Goal: Task Accomplishment & Management: Use online tool/utility

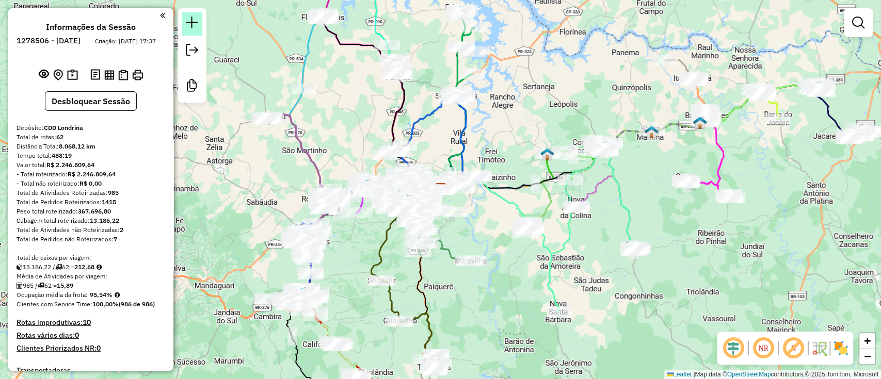
click at [189, 21] on em at bounding box center [192, 23] width 12 height 12
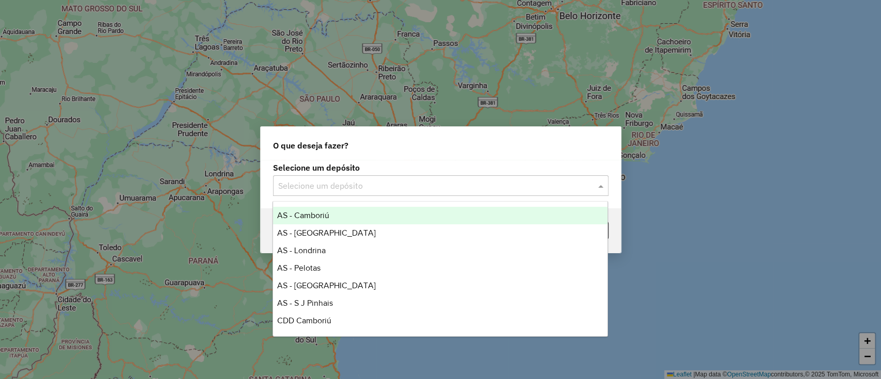
click at [370, 188] on input "text" at bounding box center [430, 186] width 305 height 12
type input "*"
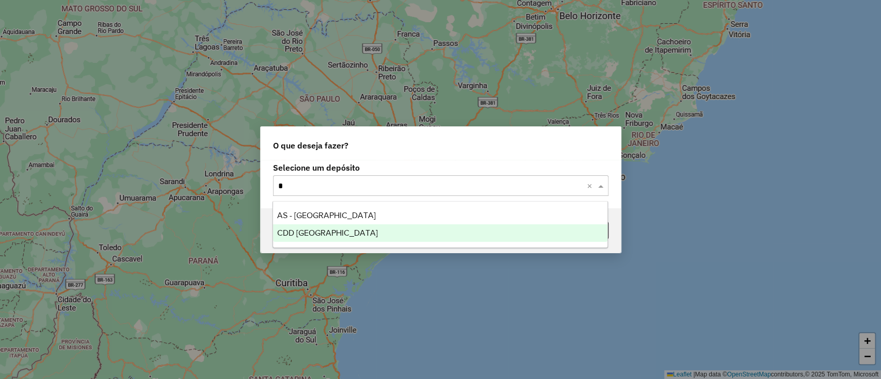
click at [340, 227] on div "CDD [GEOGRAPHIC_DATA]" at bounding box center [440, 234] width 335 height 18
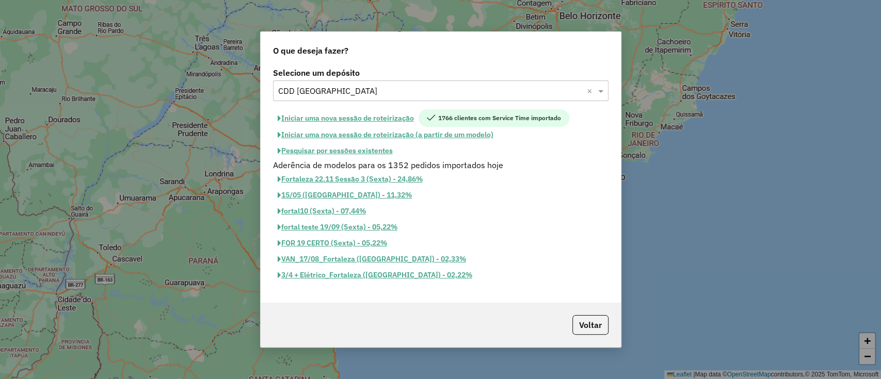
click at [363, 150] on button "Pesquisar por sessões existentes" at bounding box center [335, 151] width 124 height 16
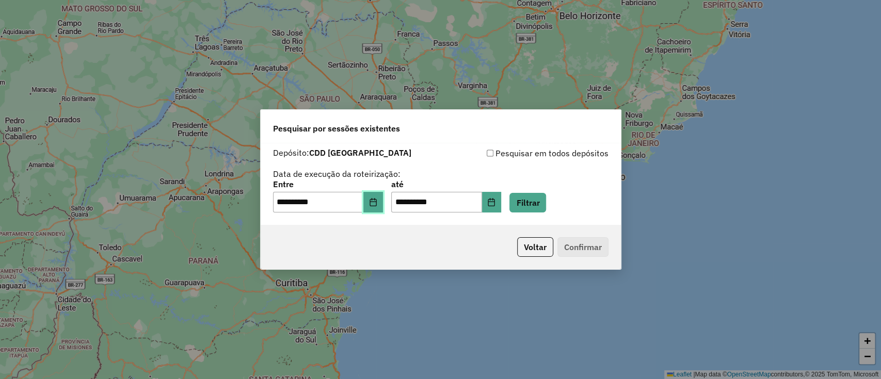
click at [376, 204] on icon "Choose Date" at bounding box center [373, 202] width 7 height 8
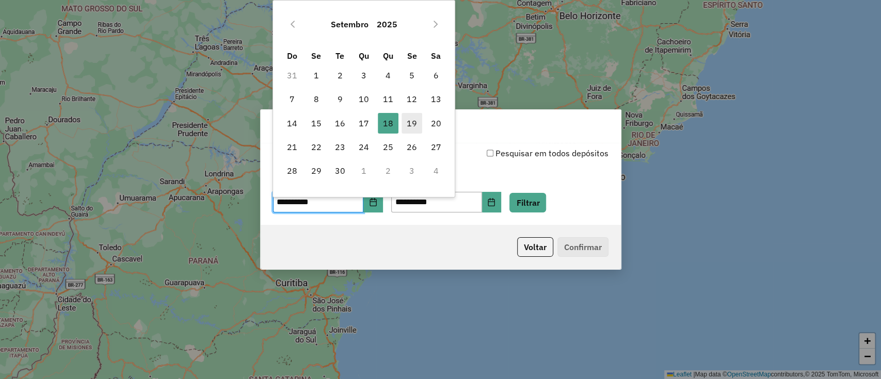
click at [402, 122] on span "19" at bounding box center [412, 123] width 21 height 21
type input "**********"
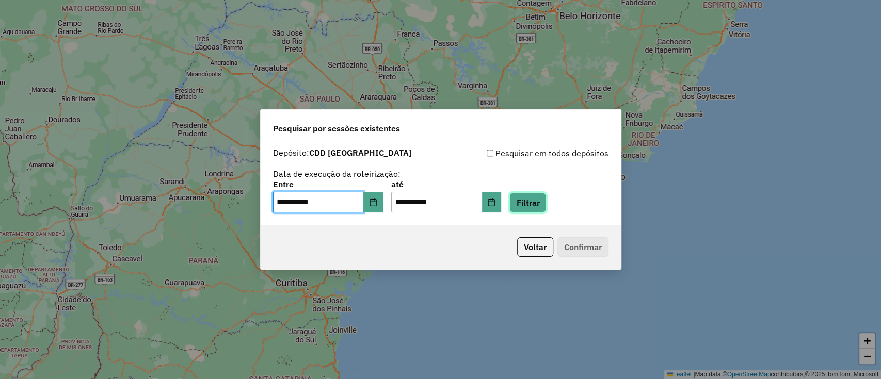
click at [534, 200] on button "Filtrar" at bounding box center [528, 203] width 37 height 20
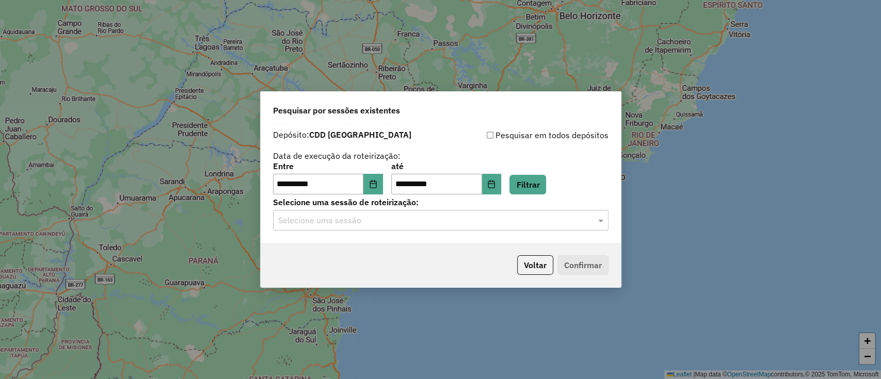
click at [412, 215] on input "text" at bounding box center [430, 221] width 305 height 12
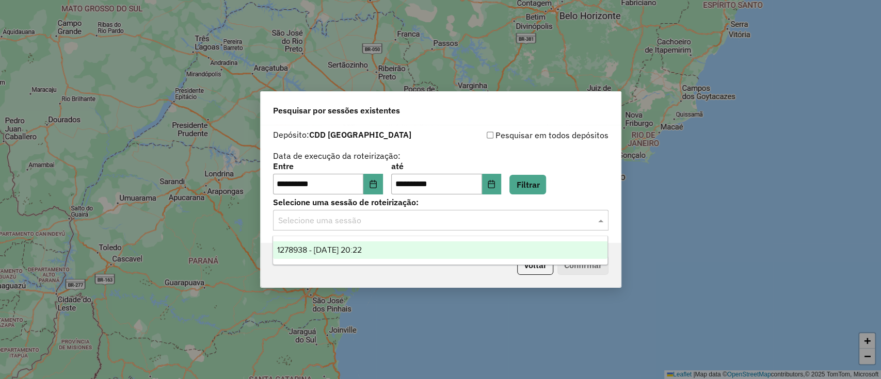
click at [411, 243] on div "1278938 - 19/09/2025 20:22" at bounding box center [440, 251] width 335 height 18
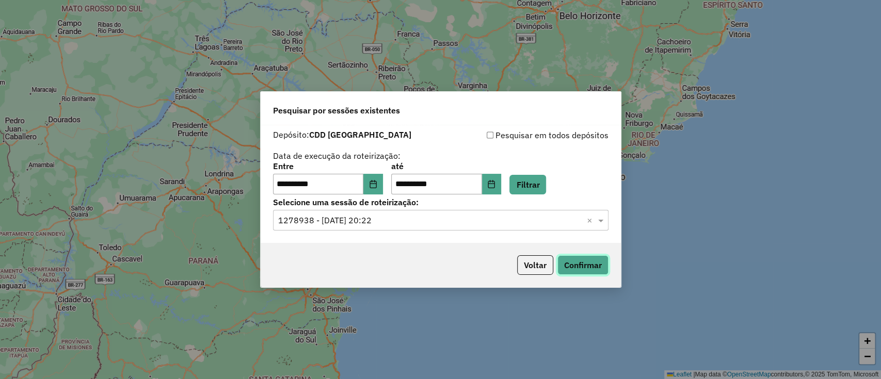
click at [564, 265] on button "Confirmar" at bounding box center [583, 266] width 51 height 20
click at [542, 262] on button "Voltar" at bounding box center [535, 266] width 36 height 20
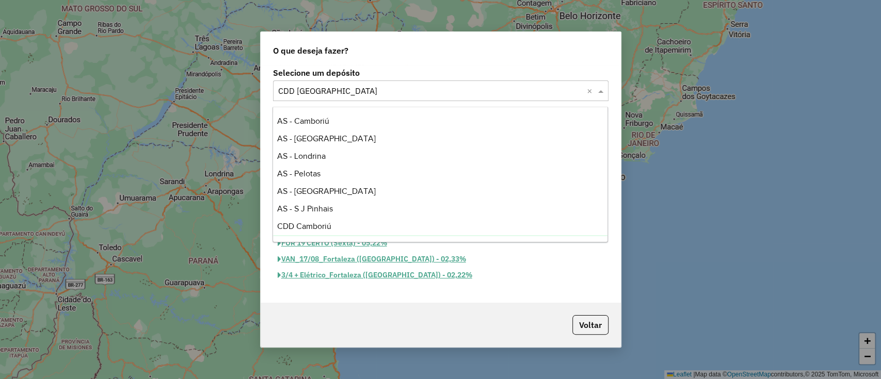
click at [358, 82] on div "Selecione um depósito × CDD Fortaleza ×" at bounding box center [441, 91] width 336 height 21
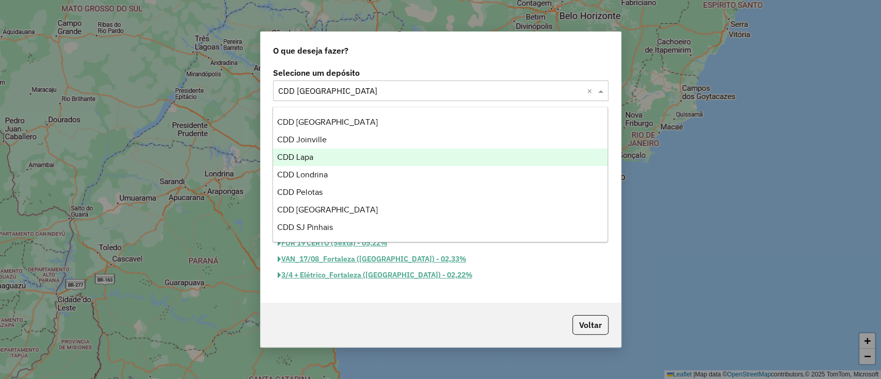
click at [318, 159] on div "CDD Lapa" at bounding box center [440, 158] width 335 height 18
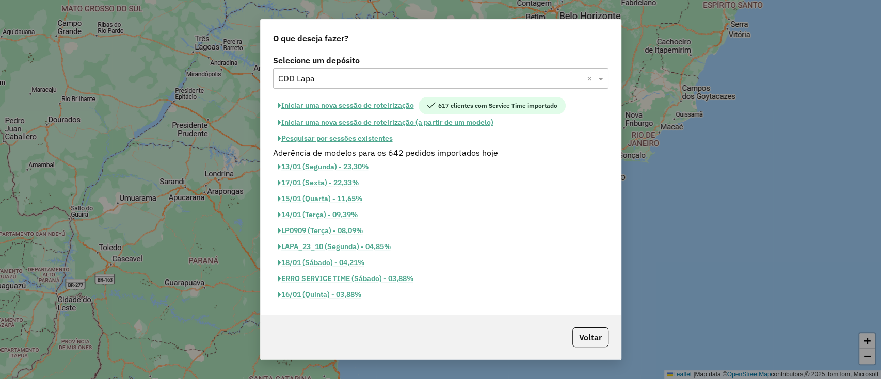
click at [355, 140] on button "Pesquisar por sessões existentes" at bounding box center [335, 139] width 124 height 16
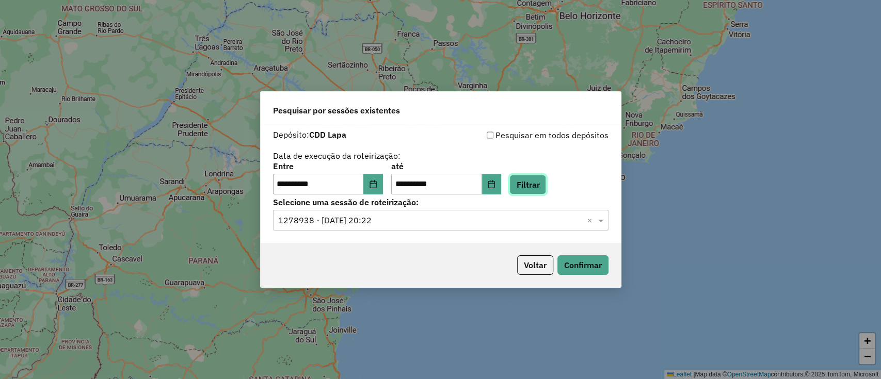
click at [536, 186] on button "Filtrar" at bounding box center [528, 185] width 37 height 20
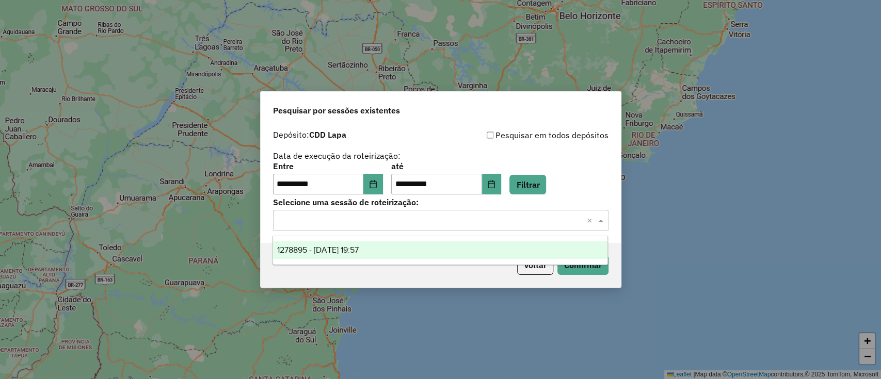
click at [456, 217] on input "text" at bounding box center [430, 221] width 305 height 12
click at [451, 246] on div "1278895 - 19/09/2025 19:57" at bounding box center [440, 251] width 335 height 18
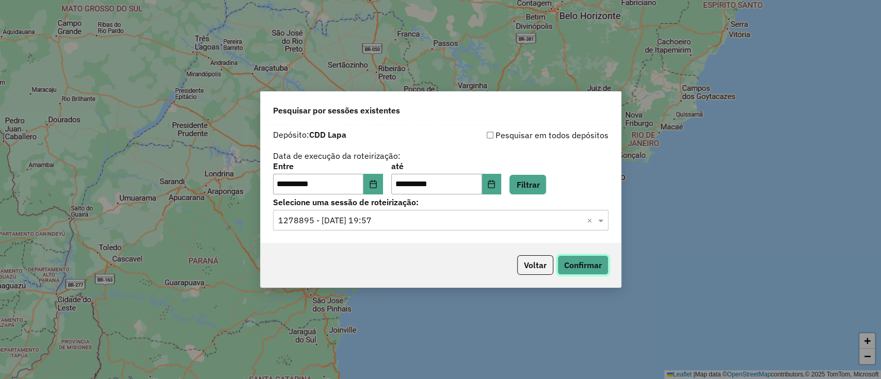
click at [589, 265] on button "Confirmar" at bounding box center [583, 266] width 51 height 20
click at [542, 261] on button "Voltar" at bounding box center [535, 266] width 36 height 20
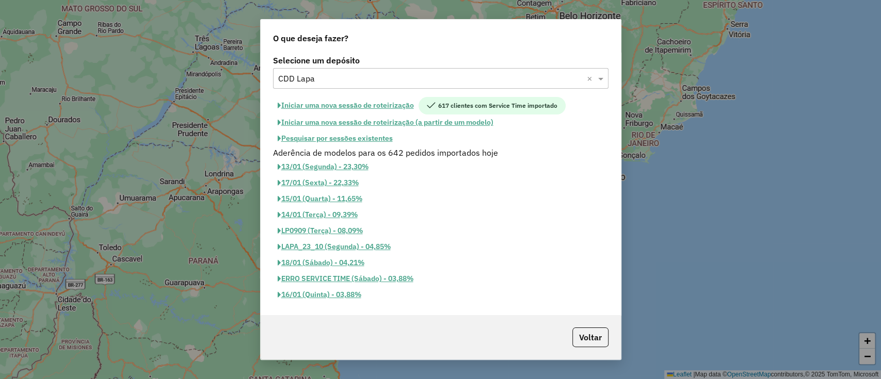
click at [336, 87] on div "Selecione um depósito × CDD Lapa ×" at bounding box center [441, 78] width 336 height 21
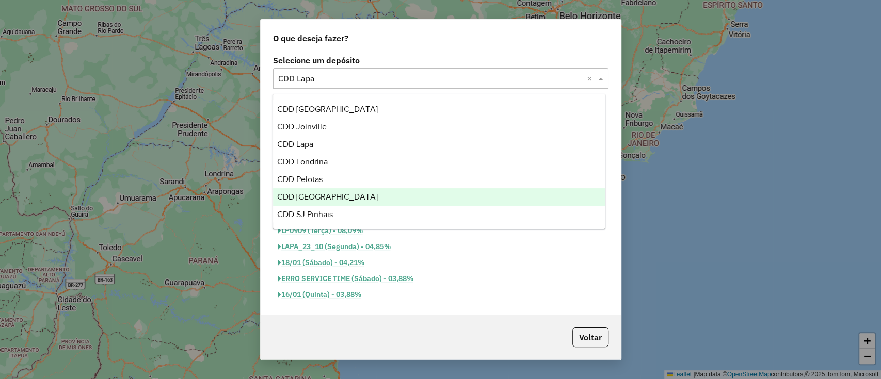
click at [330, 193] on span "CDD [GEOGRAPHIC_DATA]" at bounding box center [327, 197] width 101 height 9
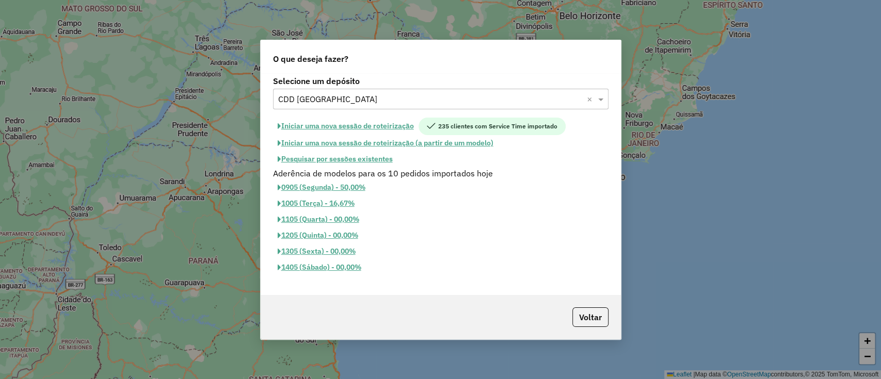
click at [362, 157] on button "Pesquisar por sessões existentes" at bounding box center [335, 159] width 124 height 16
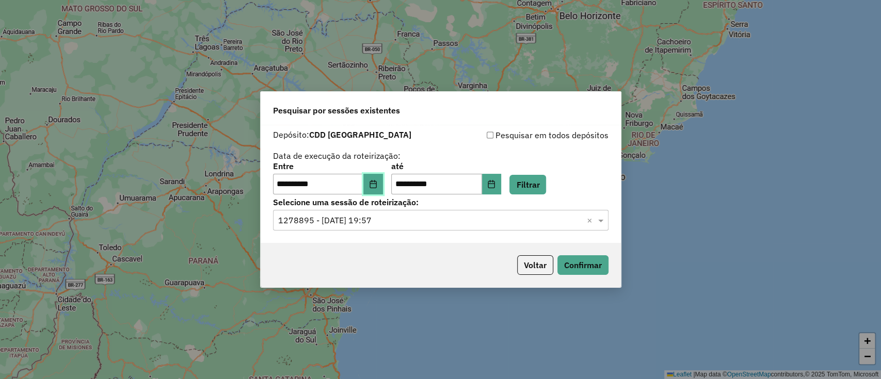
click at [376, 184] on icon "Choose Date" at bounding box center [373, 184] width 7 height 8
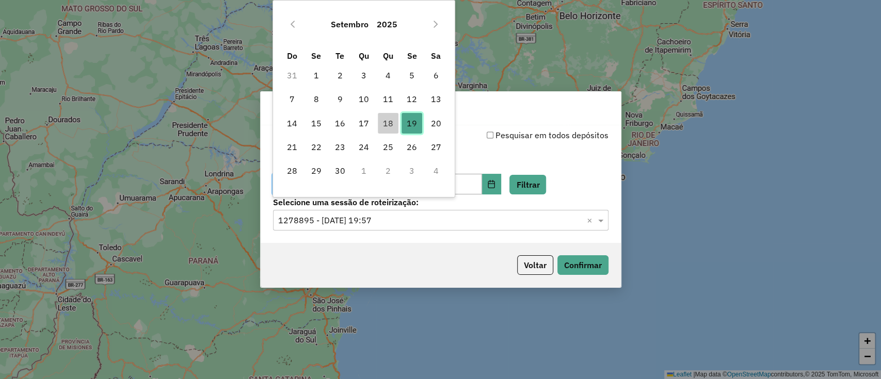
click at [421, 116] on span "19" at bounding box center [412, 123] width 21 height 21
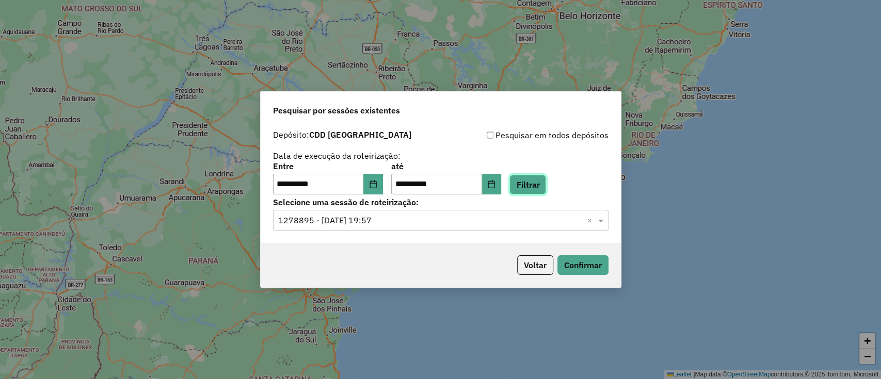
click at [536, 182] on button "Filtrar" at bounding box center [528, 185] width 37 height 20
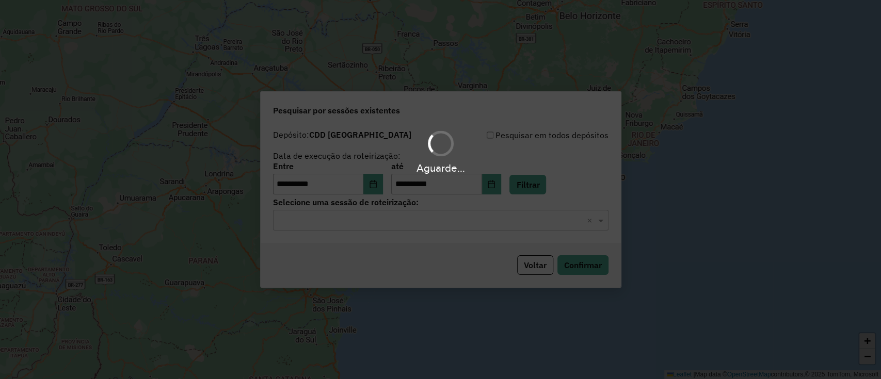
click at [386, 221] on div "Aguarde..." at bounding box center [440, 189] width 881 height 379
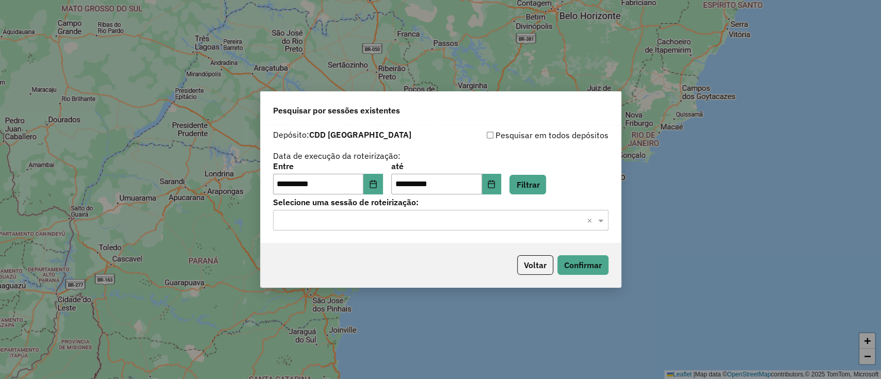
click at [386, 221] on input "text" at bounding box center [430, 221] width 305 height 12
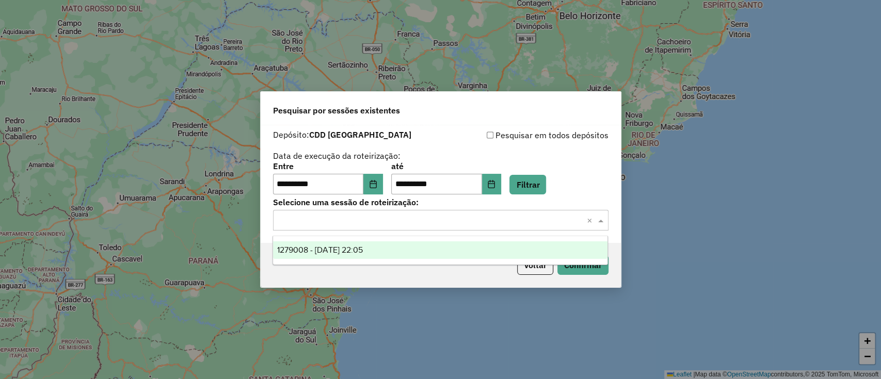
click at [383, 245] on div "1279008 - 19/09/2025 22:05" at bounding box center [440, 251] width 335 height 18
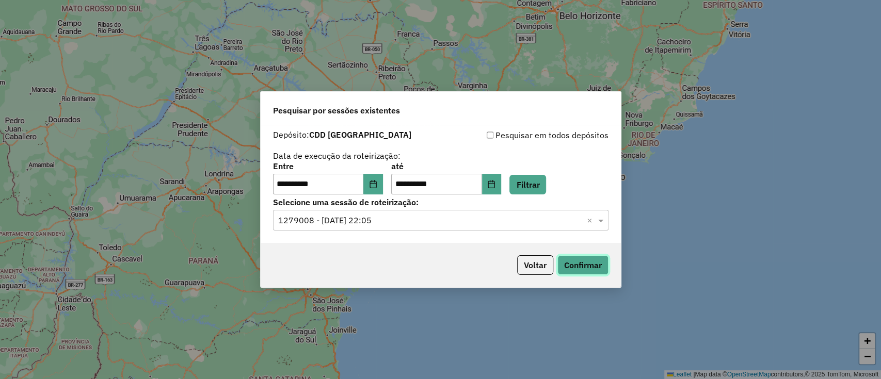
click at [584, 267] on button "Confirmar" at bounding box center [583, 266] width 51 height 20
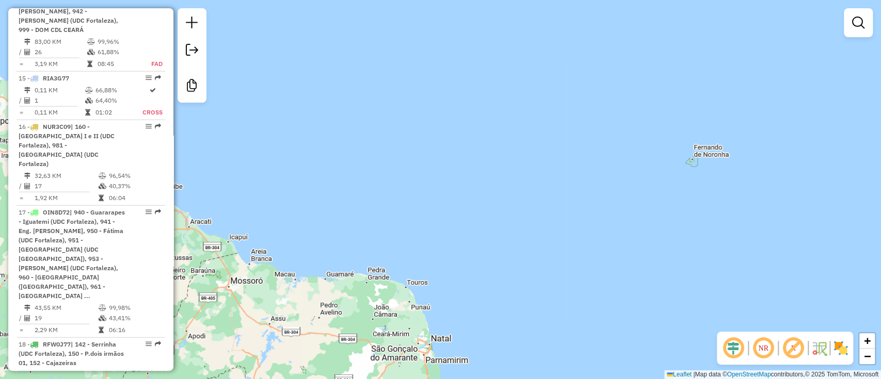
scroll to position [1721, 0]
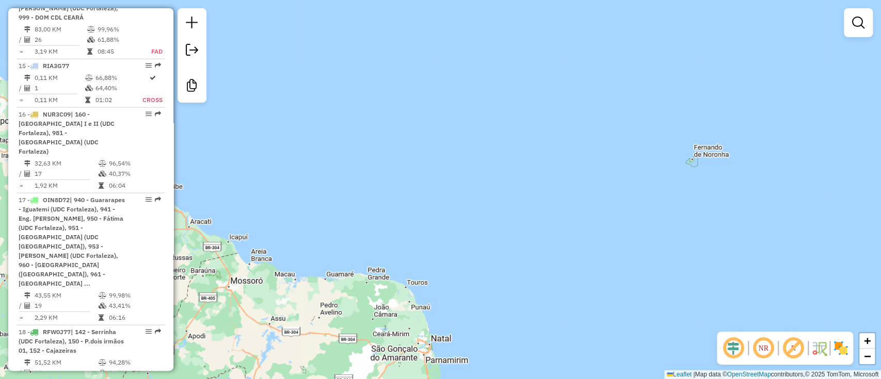
select select "**********"
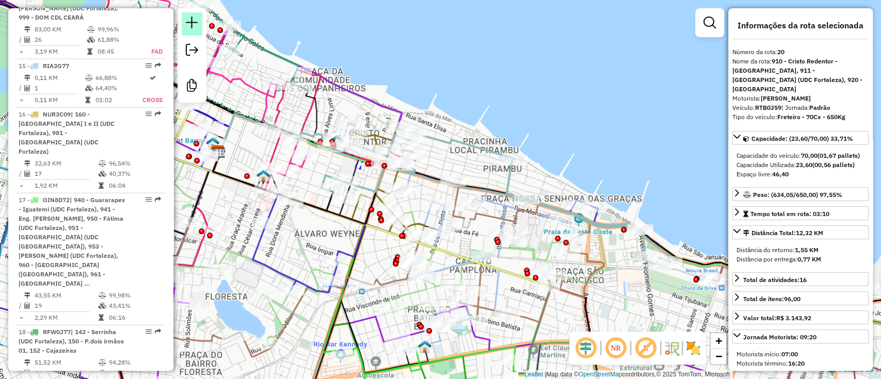
click at [194, 24] on em at bounding box center [192, 23] width 12 height 12
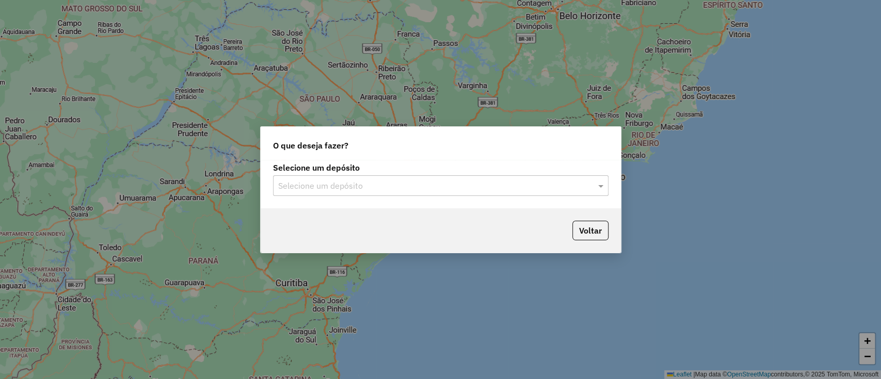
click at [286, 196] on div "Selecione um depósito Selecione um depósito" at bounding box center [441, 184] width 360 height 49
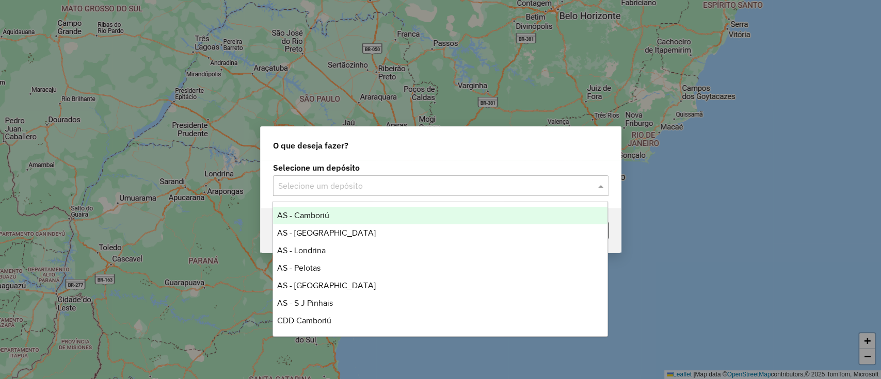
click at [297, 186] on input "text" at bounding box center [430, 186] width 305 height 12
type input "*"
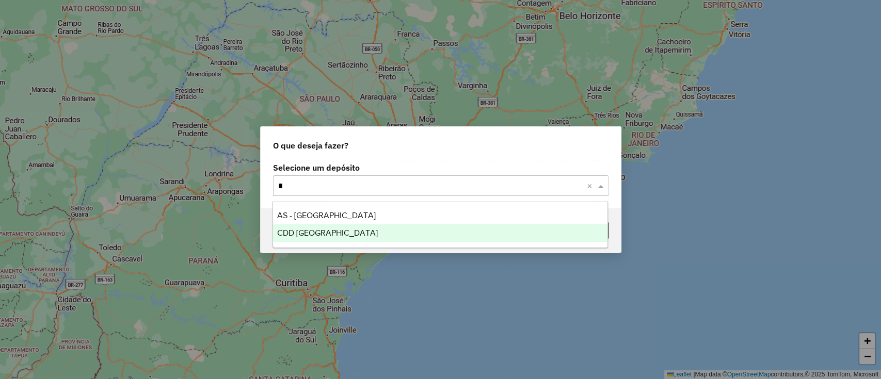
click at [306, 231] on span "CDD [GEOGRAPHIC_DATA]" at bounding box center [327, 233] width 101 height 9
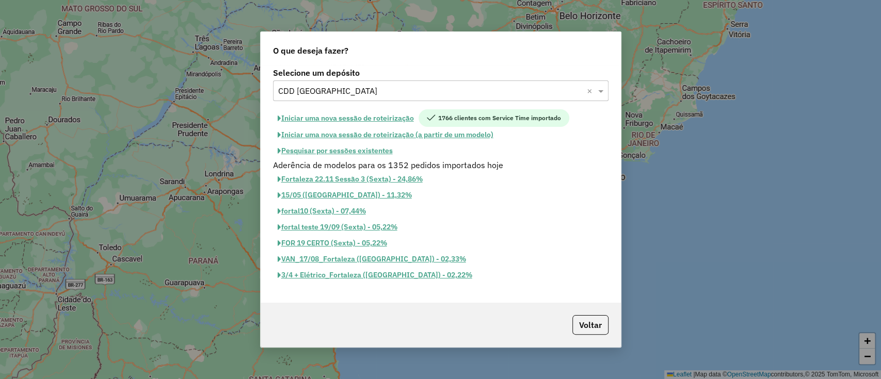
click at [366, 114] on button "Iniciar uma nova sessão de roteirização" at bounding box center [346, 118] width 146 height 18
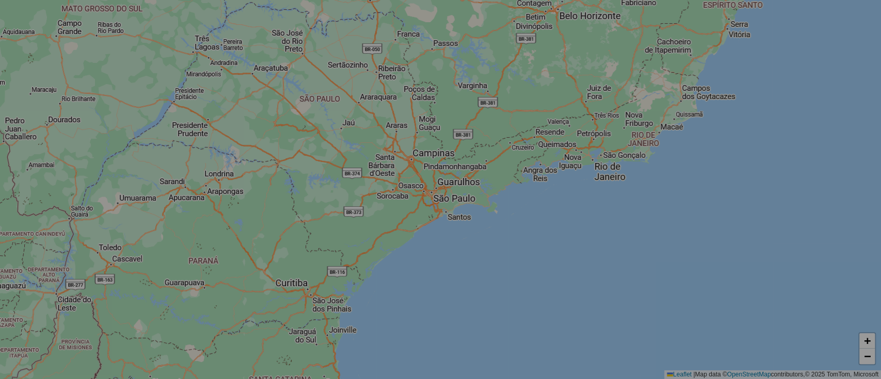
select select "*"
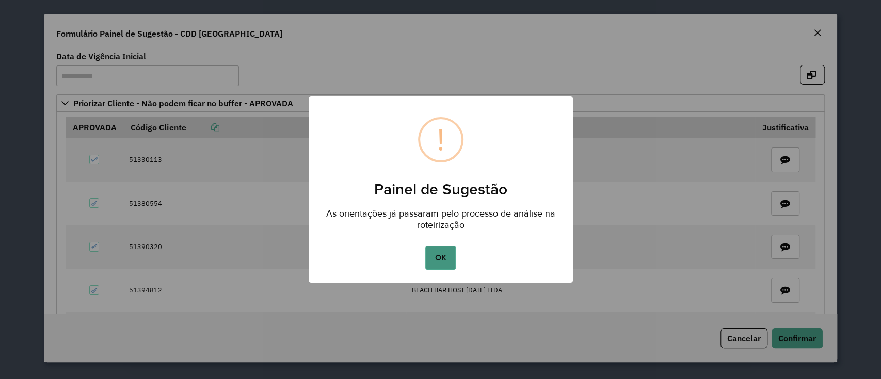
click at [441, 257] on button "OK" at bounding box center [440, 258] width 30 height 24
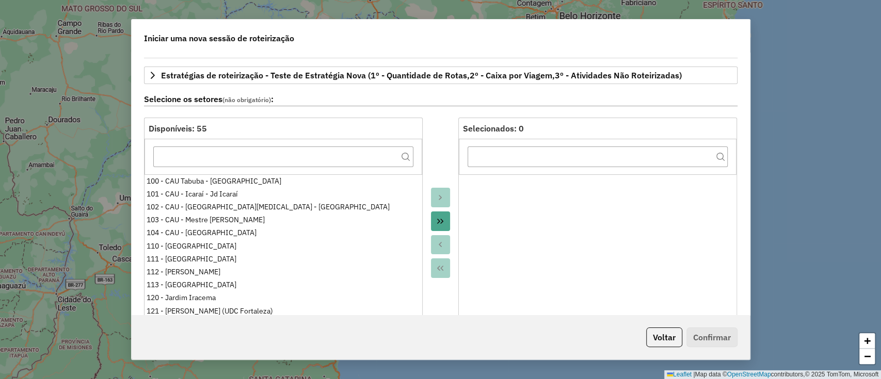
scroll to position [137, 0]
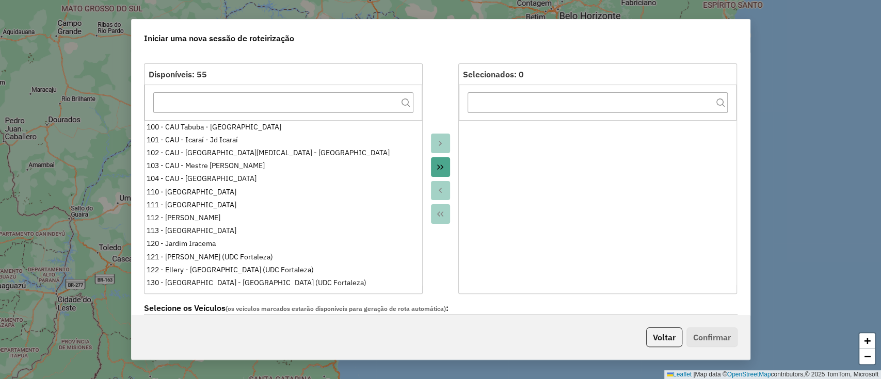
drag, startPoint x: 433, startPoint y: 159, endPoint x: 443, endPoint y: 168, distance: 14.3
click at [433, 158] on button "Move All to Target" at bounding box center [441, 167] width 20 height 20
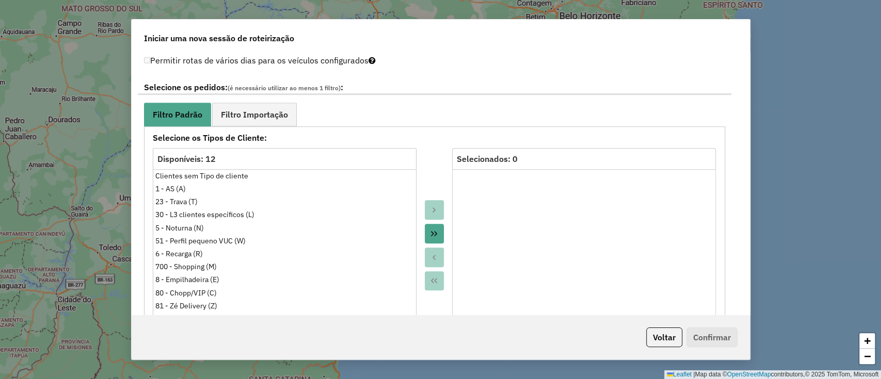
click at [435, 226] on button "Move All to Target" at bounding box center [435, 234] width 20 height 20
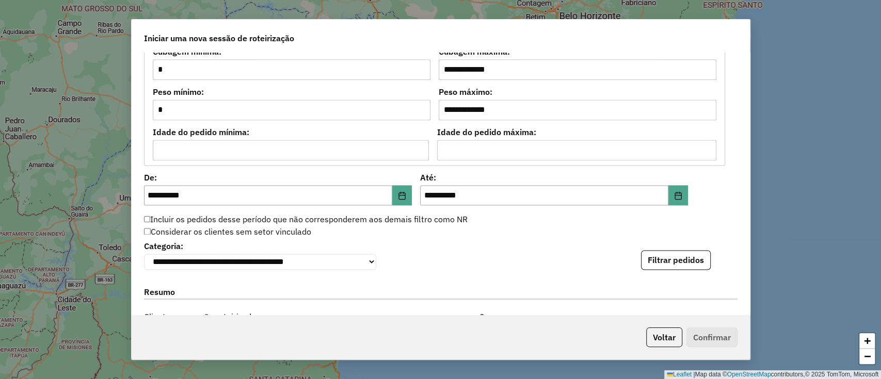
scroll to position [1101, 0]
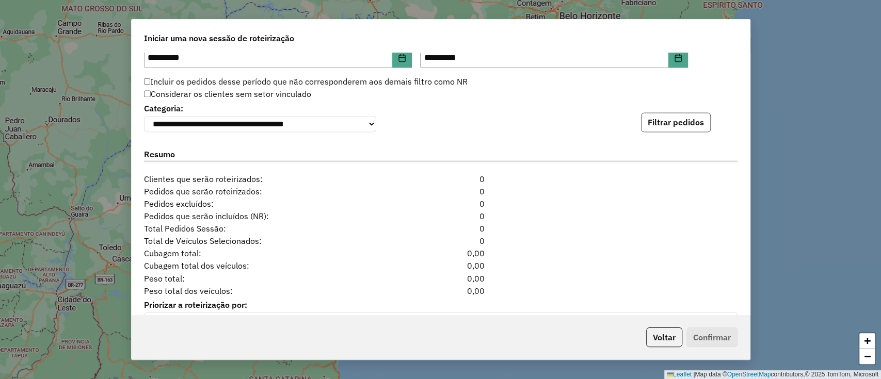
click at [661, 120] on button "Filtrar pedidos" at bounding box center [676, 123] width 70 height 20
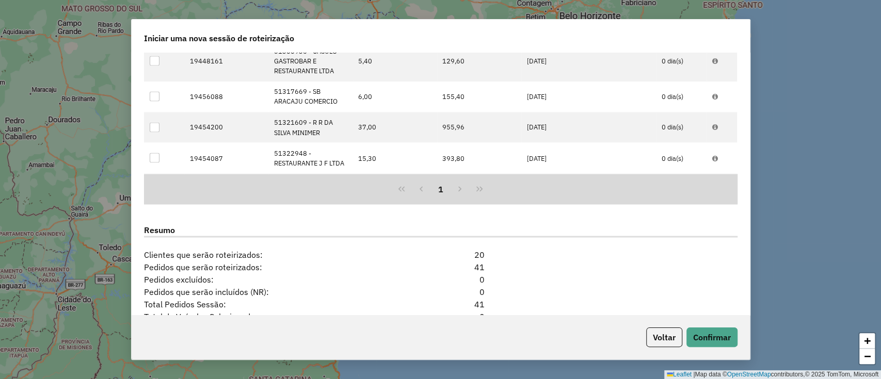
scroll to position [1355, 0]
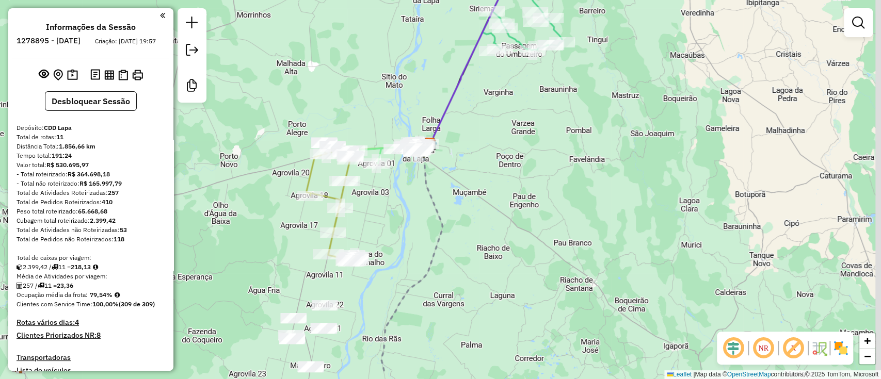
drag, startPoint x: 307, startPoint y: 126, endPoint x: 287, endPoint y: 96, distance: 36.8
click at [287, 96] on div "Janela de atendimento Grade de atendimento Capacidade Transportadoras Veículos …" at bounding box center [440, 189] width 881 height 379
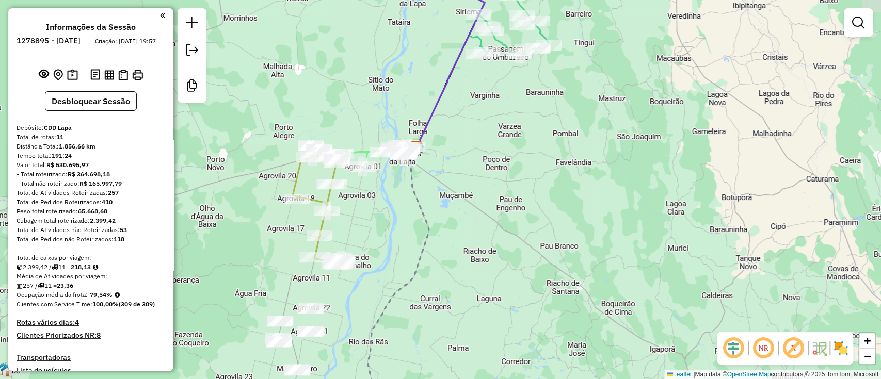
click at [519, 215] on div "Janela de atendimento Grade de atendimento Capacidade Transportadoras Veículos …" at bounding box center [440, 189] width 881 height 379
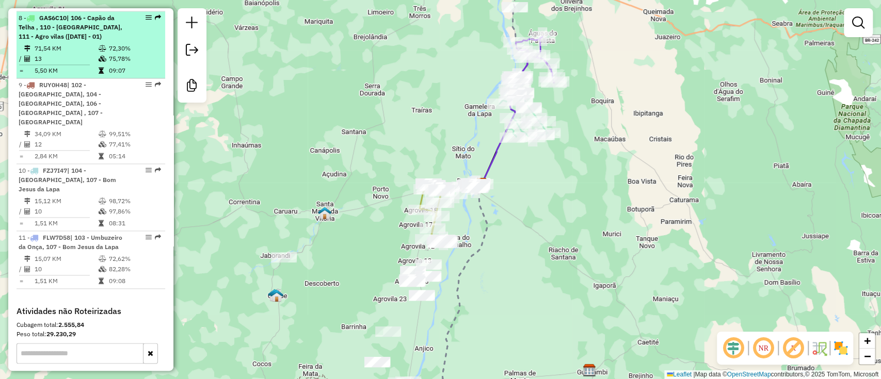
scroll to position [963, 0]
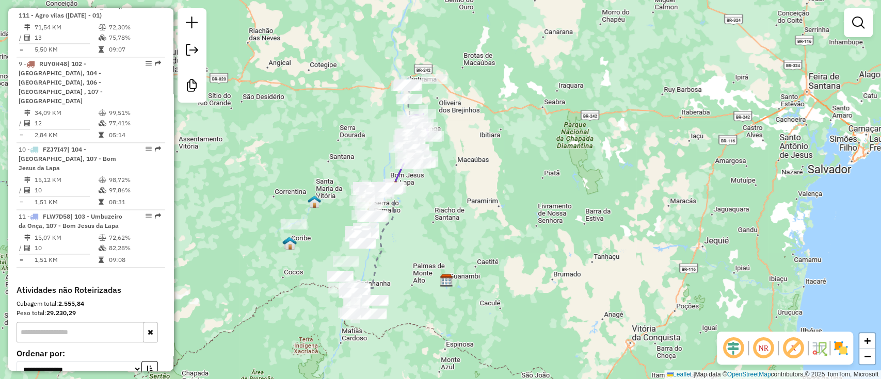
drag, startPoint x: 425, startPoint y: 270, endPoint x: 425, endPoint y: 246, distance: 23.7
click at [425, 246] on div "Janela de atendimento Grade de atendimento Capacidade Transportadoras Veículos …" at bounding box center [440, 189] width 881 height 379
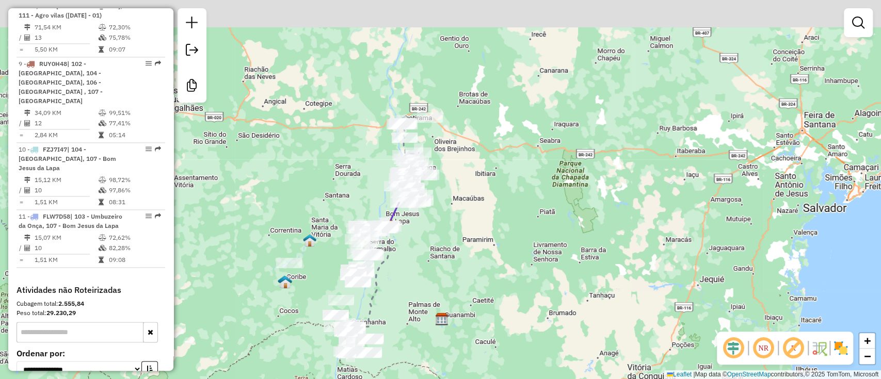
click at [423, 275] on div "Janela de atendimento Grade de atendimento Capacidade Transportadoras Veículos …" at bounding box center [440, 189] width 881 height 379
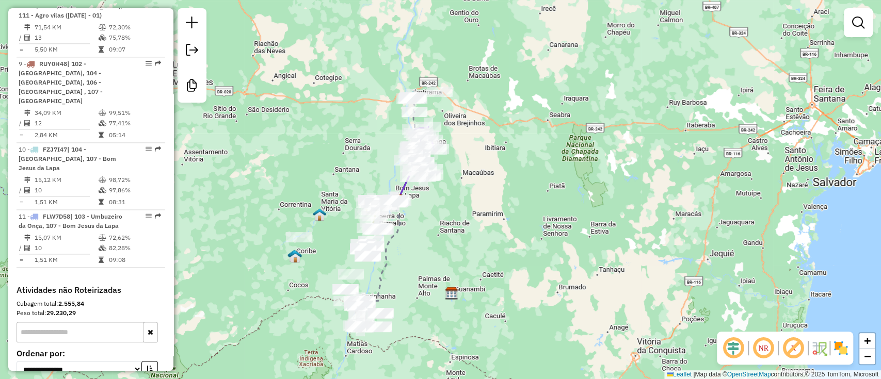
drag, startPoint x: 292, startPoint y: 192, endPoint x: 302, endPoint y: 164, distance: 29.1
click at [302, 164] on div "Janela de atendimento Grade de atendimento Capacidade Transportadoras Veículos …" at bounding box center [440, 189] width 881 height 379
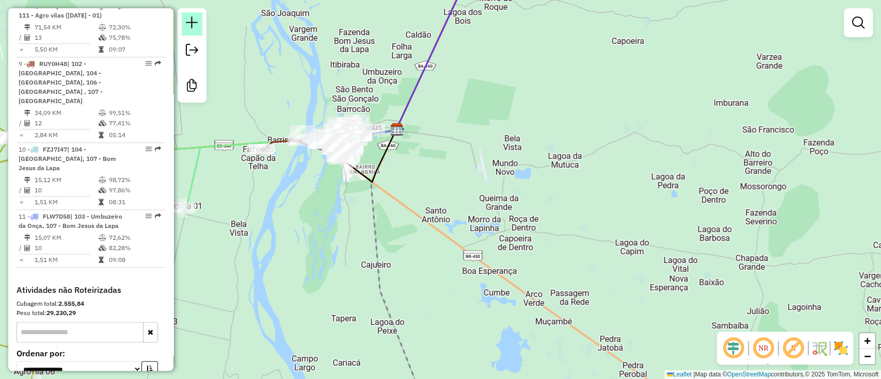
click at [199, 27] on link at bounding box center [192, 23] width 21 height 23
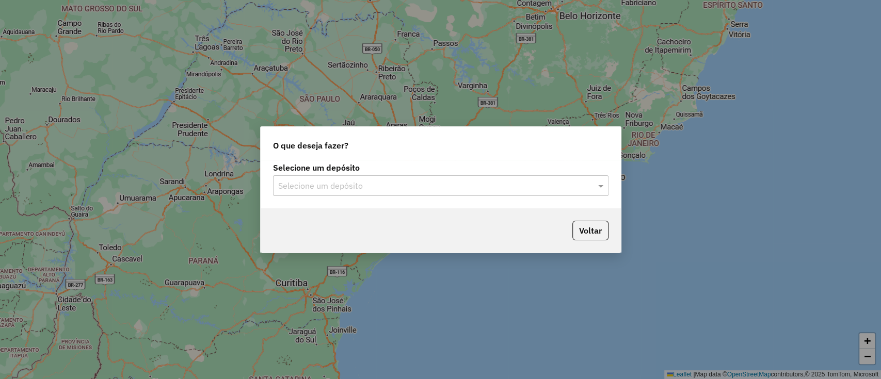
click at [374, 188] on hb-app "Aguarde... Pop-up bloqueado! Seu navegador bloqueou automáticamente a abertura …" at bounding box center [440, 189] width 881 height 379
click at [375, 189] on input "text" at bounding box center [430, 186] width 305 height 12
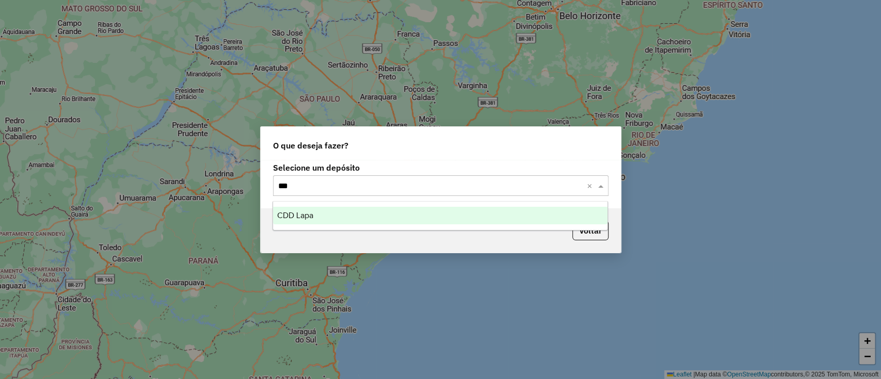
type input "****"
click at [395, 212] on div "CDD Lapa" at bounding box center [440, 216] width 335 height 18
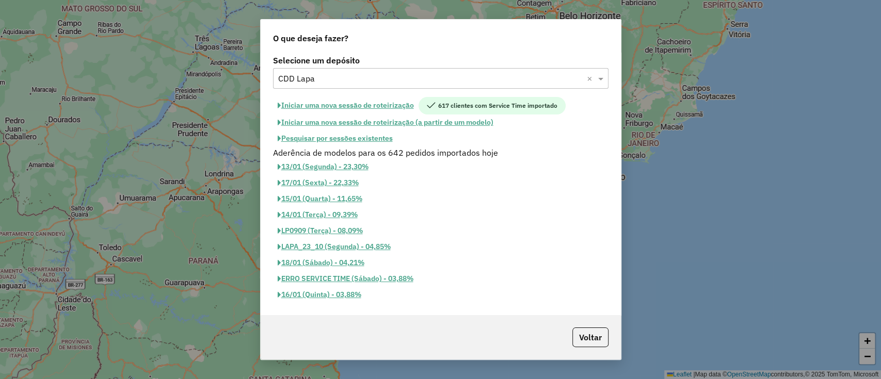
click at [319, 106] on button "Iniciar uma nova sessão de roteirização" at bounding box center [346, 106] width 146 height 18
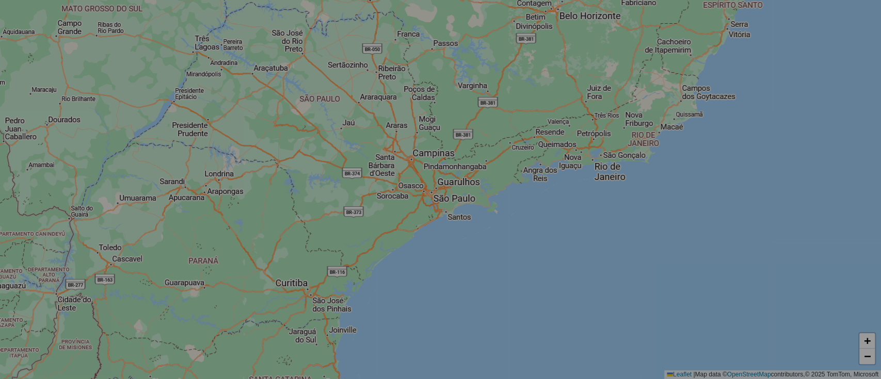
select select "*"
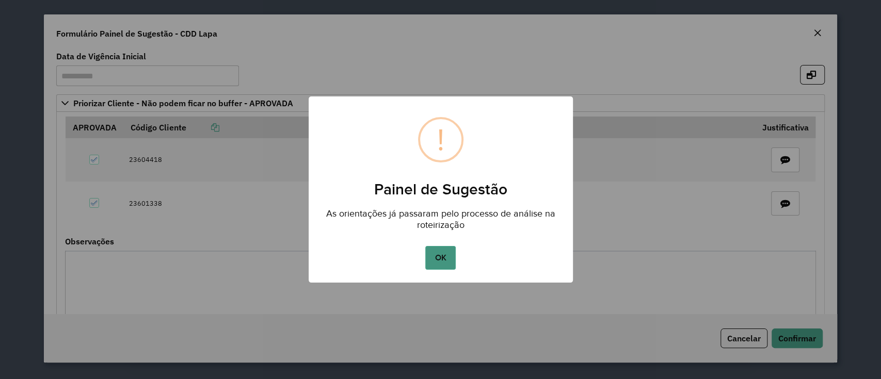
click at [446, 258] on button "OK" at bounding box center [440, 258] width 30 height 24
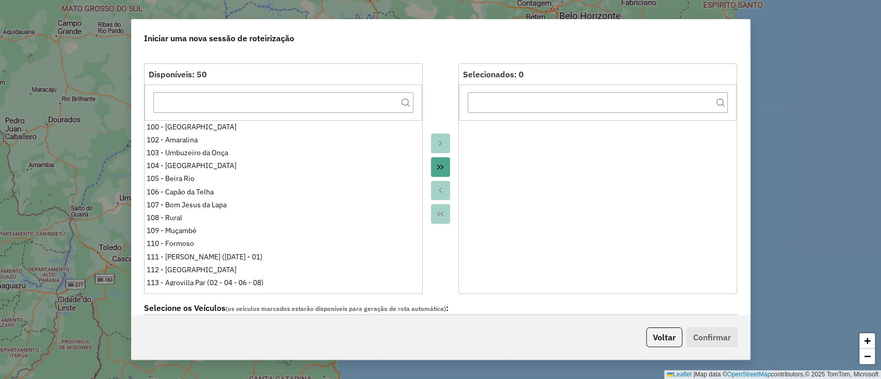
click at [442, 167] on icon "Move All to Target" at bounding box center [440, 167] width 8 height 8
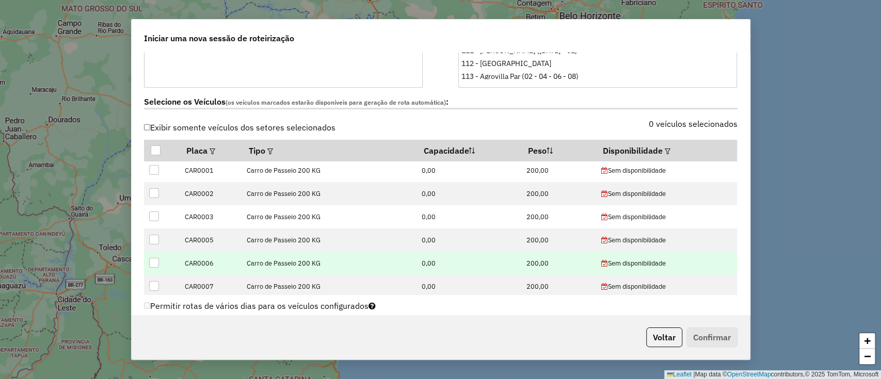
scroll to position [137, 0]
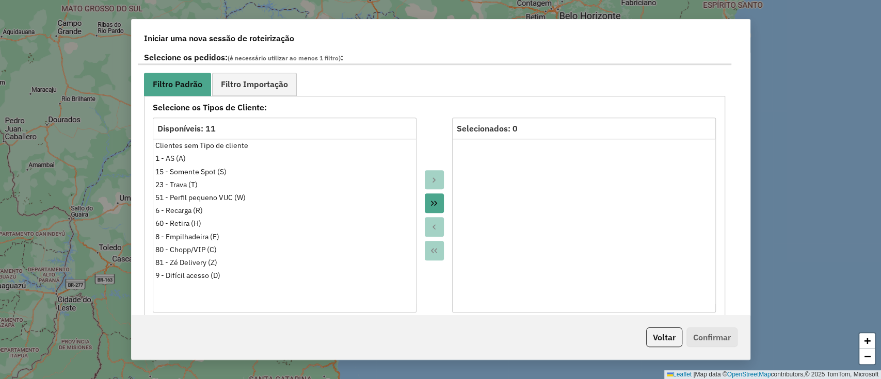
click at [426, 194] on button "Move All to Target" at bounding box center [435, 204] width 20 height 20
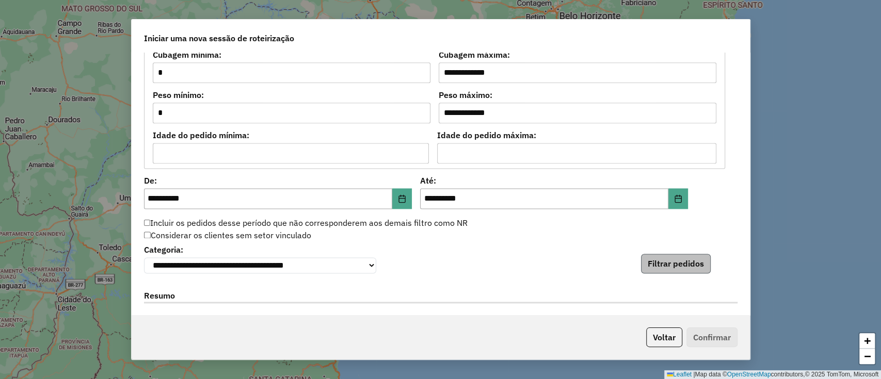
scroll to position [963, 0]
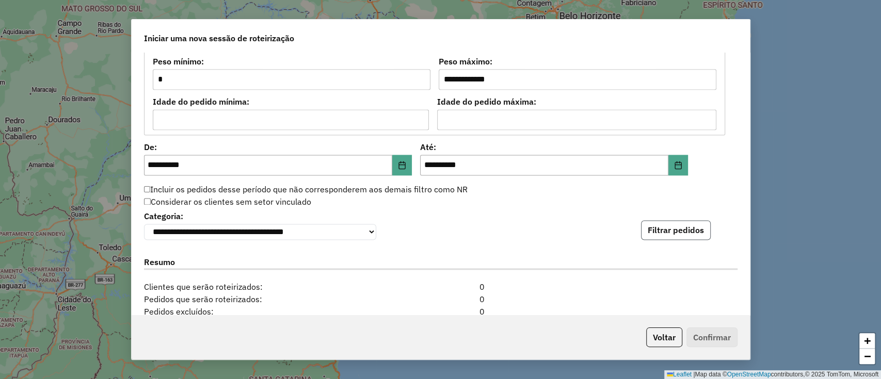
click at [673, 227] on button "Filtrar pedidos" at bounding box center [676, 230] width 70 height 20
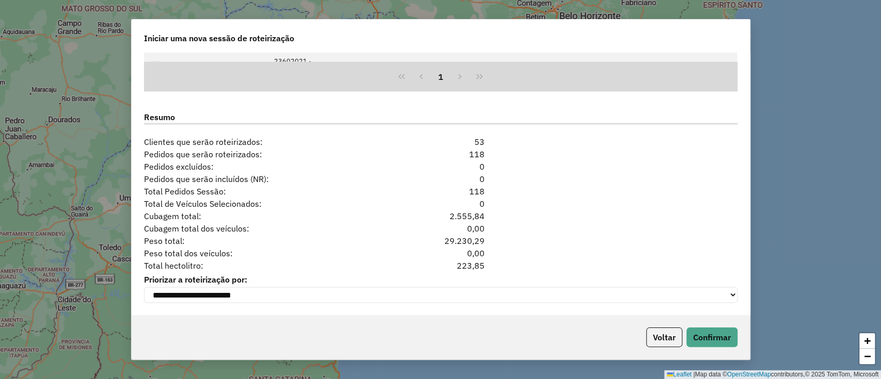
scroll to position [1325, 0]
click at [658, 339] on button "Voltar" at bounding box center [664, 338] width 36 height 20
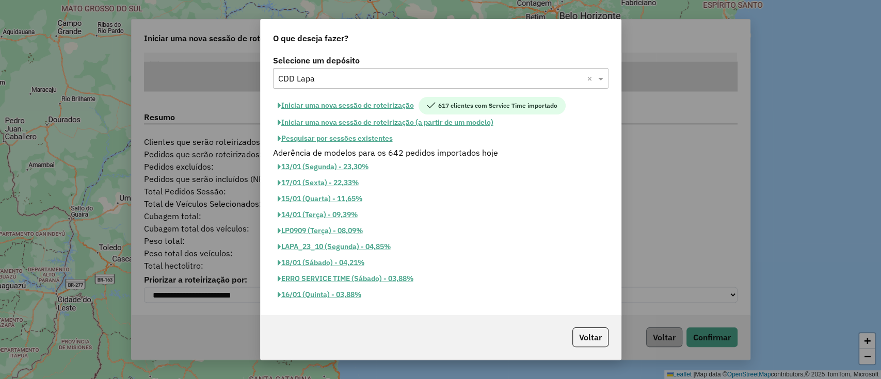
scroll to position [0, 0]
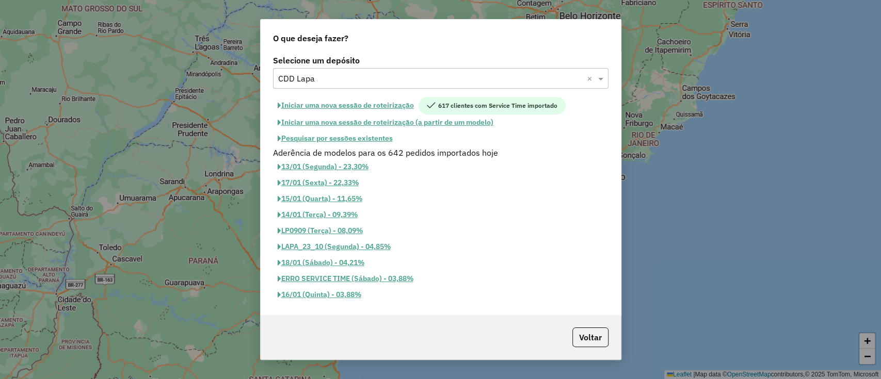
click at [315, 73] on input "text" at bounding box center [430, 79] width 305 height 12
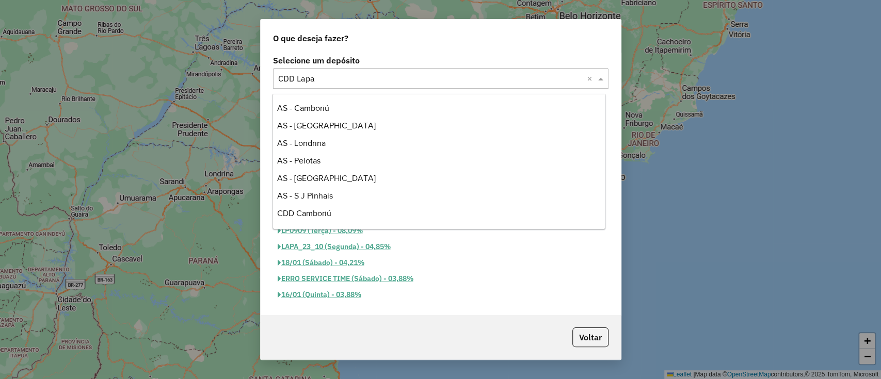
scroll to position [122, 0]
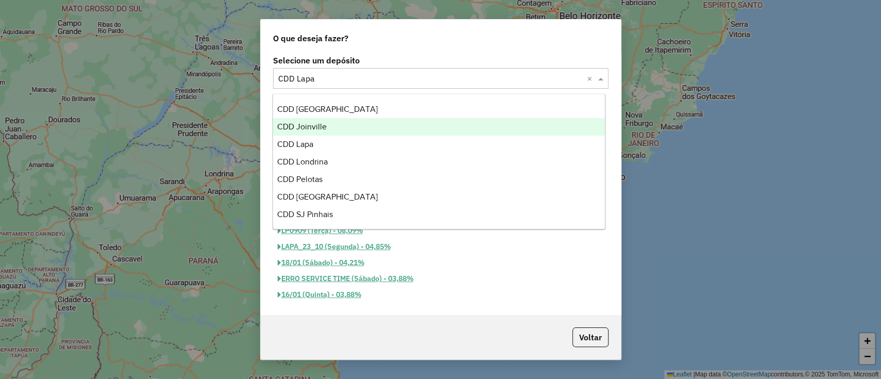
click at [384, 126] on div "CDD Joinville" at bounding box center [439, 127] width 332 height 18
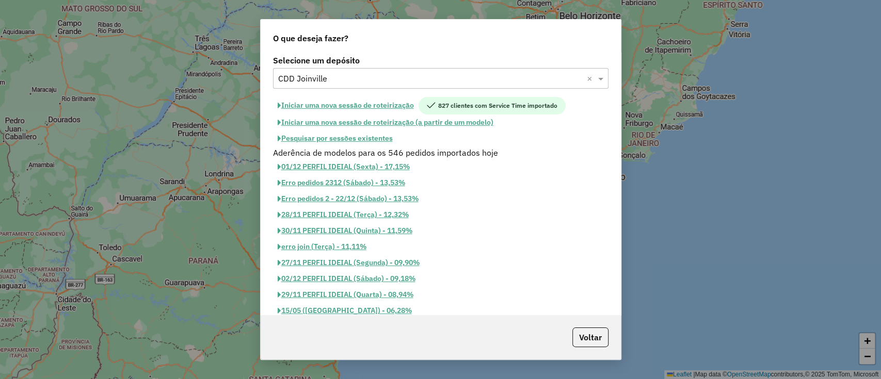
click at [357, 138] on hb-app "Aguarde... Pop-up bloqueado! Seu navegador bloqueou automáticamente a abertura …" at bounding box center [440, 189] width 881 height 379
click at [357, 138] on button "Pesquisar por sessões existentes" at bounding box center [335, 139] width 124 height 16
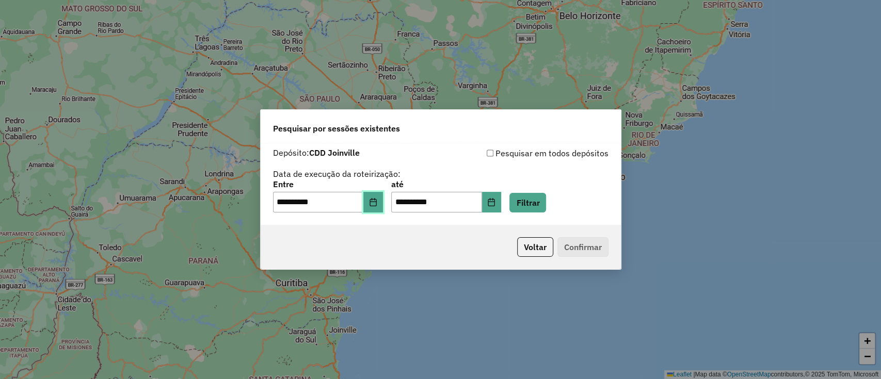
click at [376, 202] on icon "Choose Date" at bounding box center [373, 202] width 8 height 8
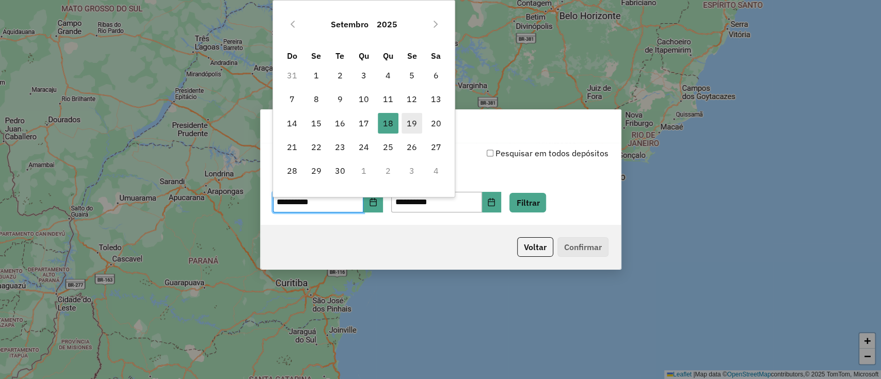
click at [411, 121] on span "19" at bounding box center [412, 123] width 21 height 21
type input "**********"
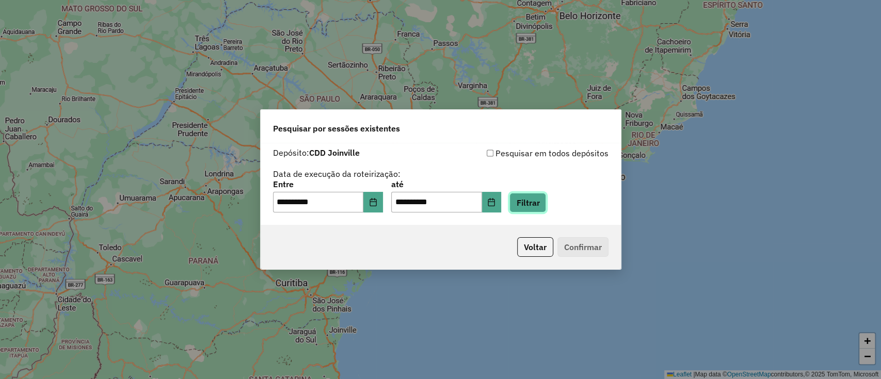
click at [542, 196] on button "Filtrar" at bounding box center [528, 203] width 37 height 20
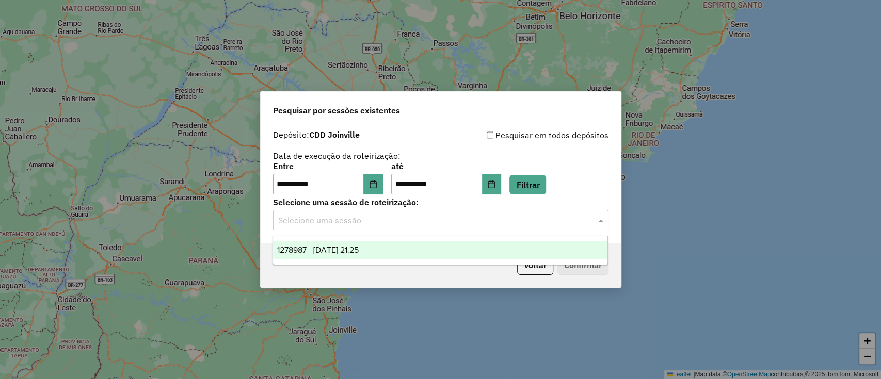
click at [416, 221] on input "text" at bounding box center [430, 221] width 305 height 12
click at [359, 247] on span "1278987 - 19/09/2025 21:25" at bounding box center [318, 250] width 82 height 9
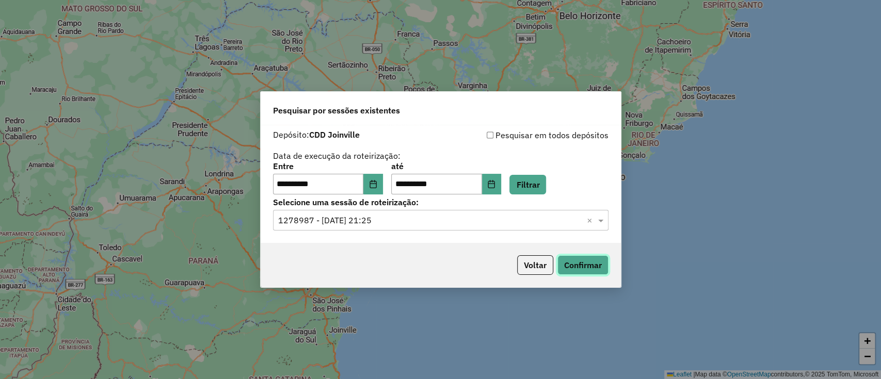
click at [582, 263] on button "Confirmar" at bounding box center [583, 266] width 51 height 20
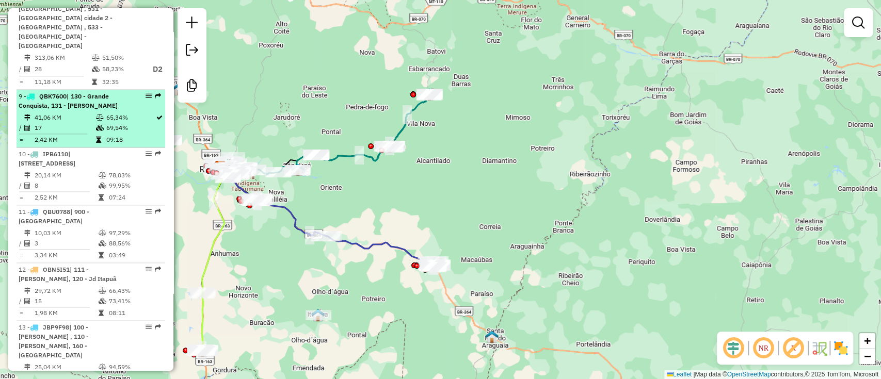
scroll to position [1033, 0]
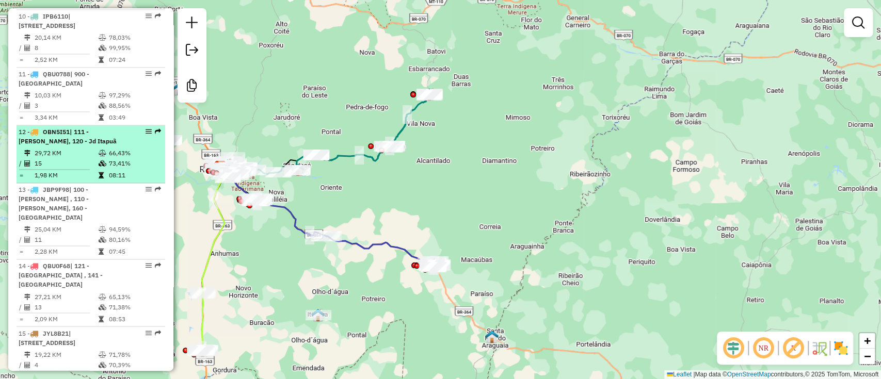
click at [136, 170] on td "08:11" at bounding box center [134, 175] width 52 height 10
select select "**********"
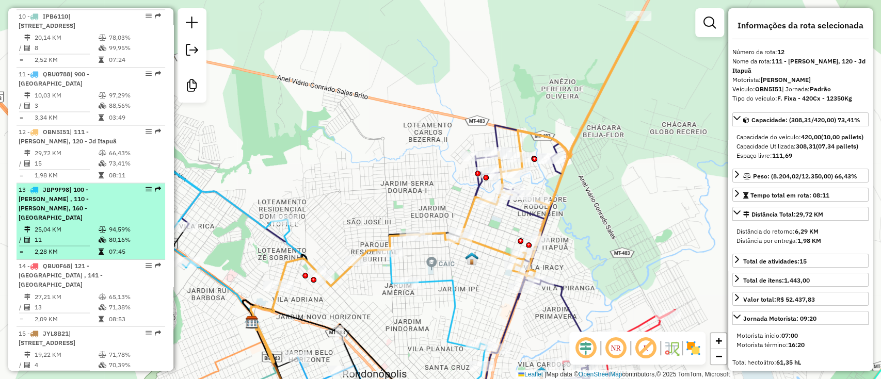
click at [113, 188] on div "13 - JBP9F98 | 100 - [PERSON_NAME] , 110 - [PERSON_NAME], 160 - [GEOGRAPHIC_DAT…" at bounding box center [73, 203] width 109 height 37
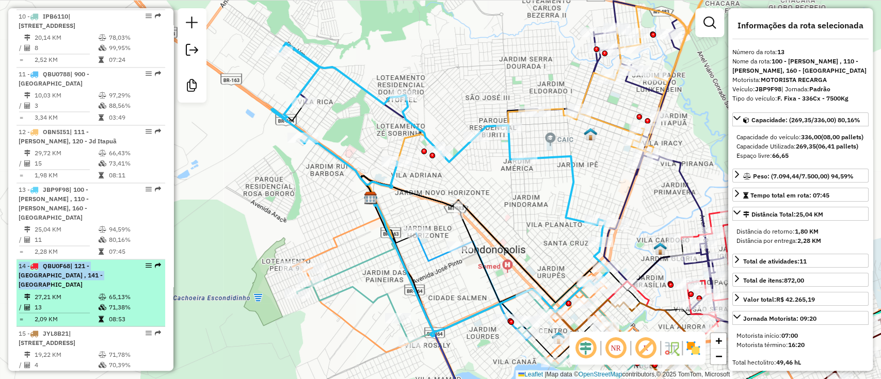
click at [82, 260] on li "14 - QBU0F68 | 121 - Granville , 141 - Vila Aurora II 27,21 KM 65,13% / 13 71,3…" at bounding box center [91, 293] width 149 height 67
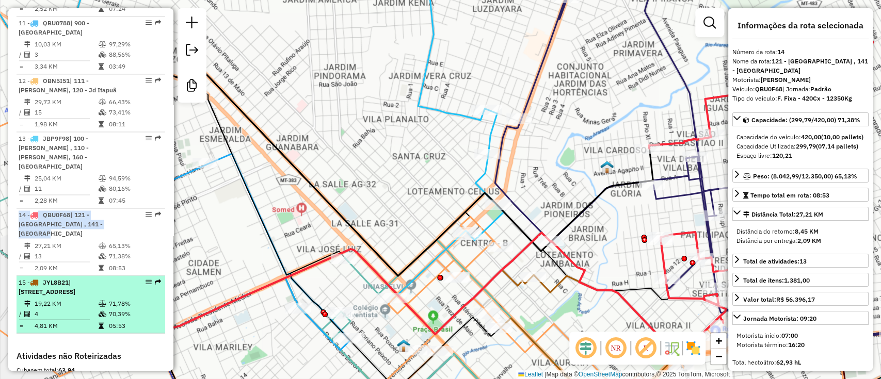
scroll to position [1101, 0]
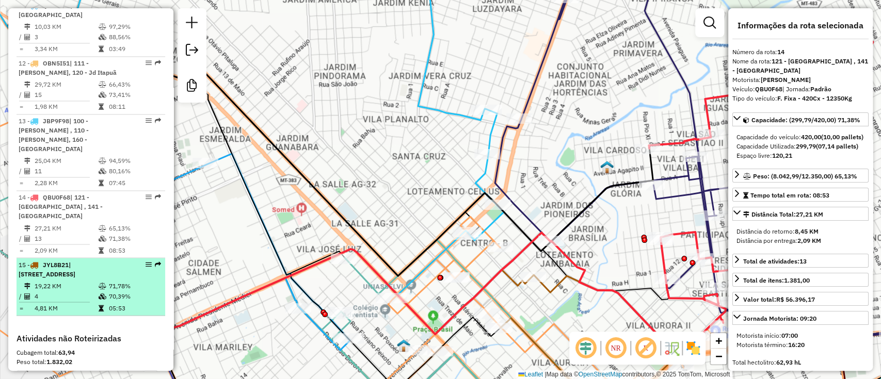
click at [80, 260] on div "15 - JYL8B21 | 141 - Vila Aurora II , 900 - Centro de Rondonópolis" at bounding box center [73, 269] width 109 height 19
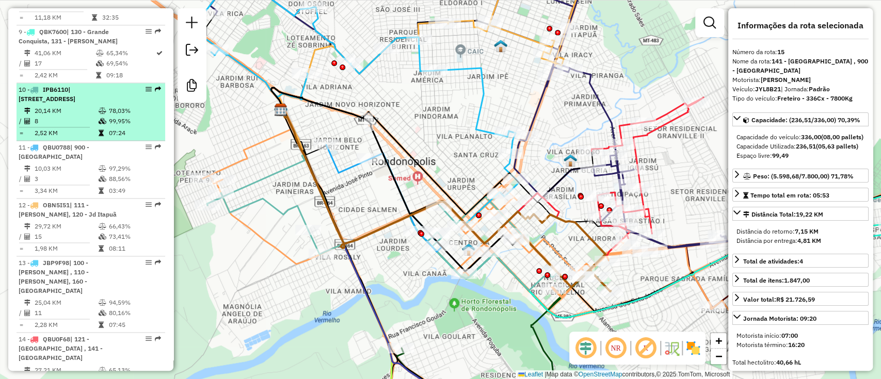
scroll to position [895, 0]
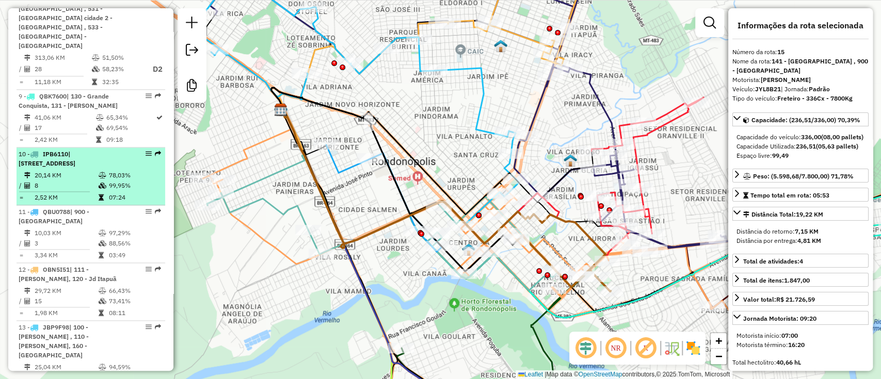
click at [72, 150] on span "| 141 - Vila Aurora II , 150 - Parque Industrial, 160 - Distrito Industrial , 1…" at bounding box center [47, 158] width 57 height 17
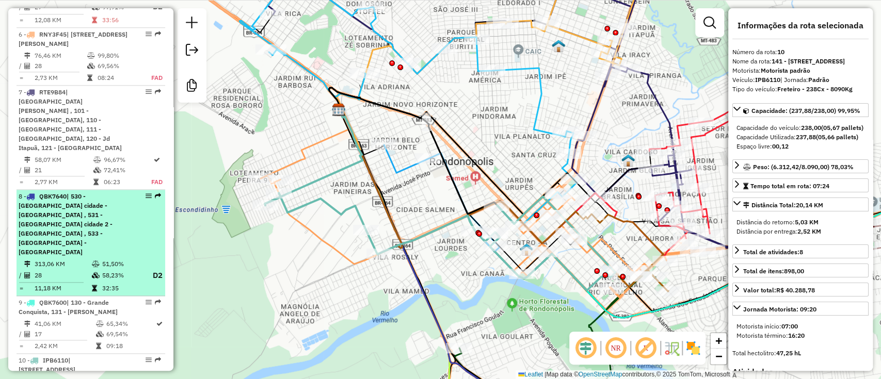
scroll to position [620, 0]
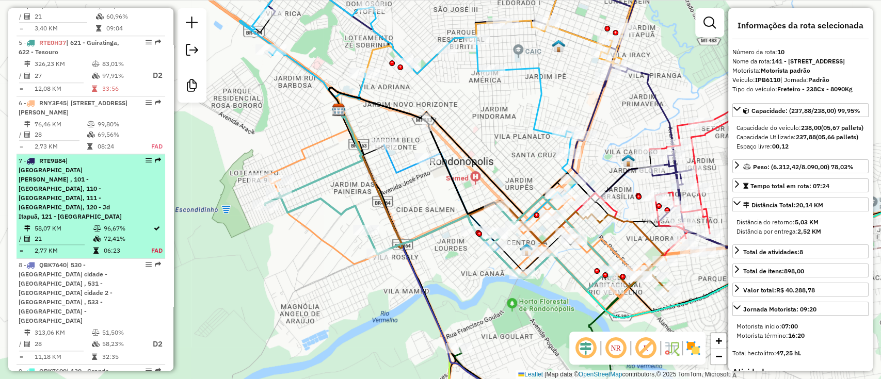
click at [75, 190] on span "| 100 - Dom Osório , 101 - Parque Nova Era, 110 - Jd Rivera, 111 - João Bosco B…" at bounding box center [70, 189] width 103 height 64
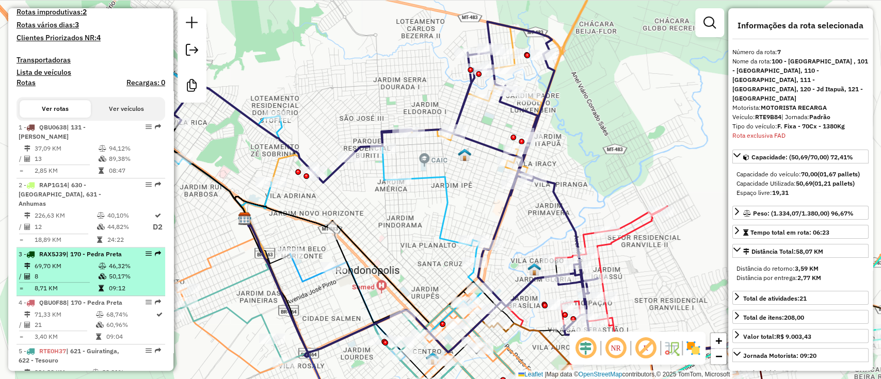
scroll to position [301, 0]
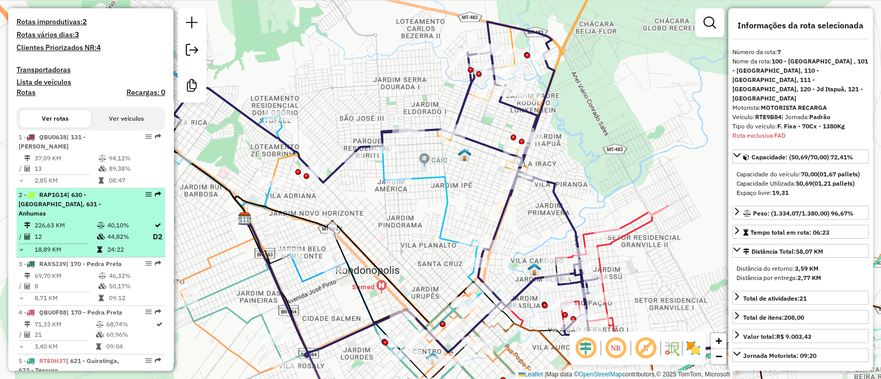
click at [85, 214] on span "| 630 - Ouro Branco, 631 - Anhumas" at bounding box center [60, 204] width 83 height 26
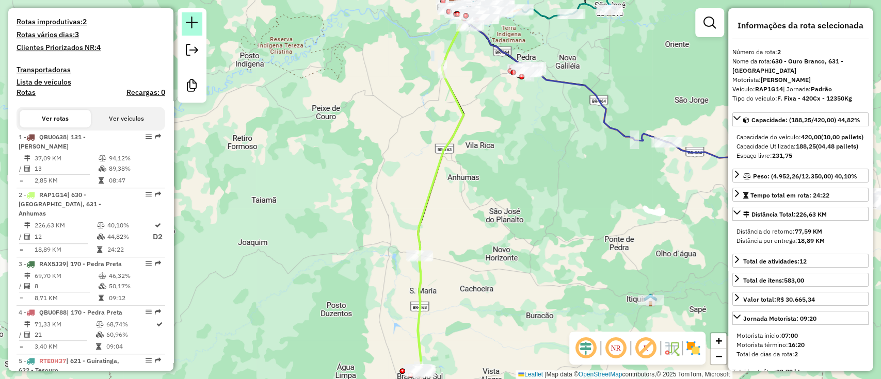
click at [189, 27] on em at bounding box center [192, 23] width 12 height 12
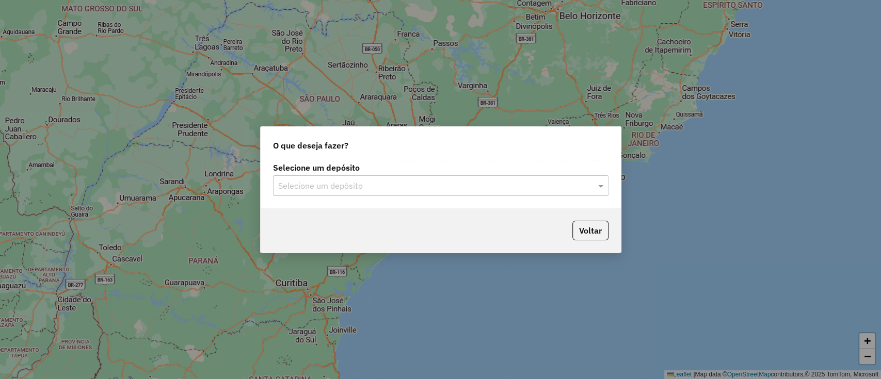
click at [360, 191] on hb-app "Aguarde... Pop-up bloqueado! Seu navegador bloqueou automáticamente a abertura …" at bounding box center [440, 189] width 881 height 379
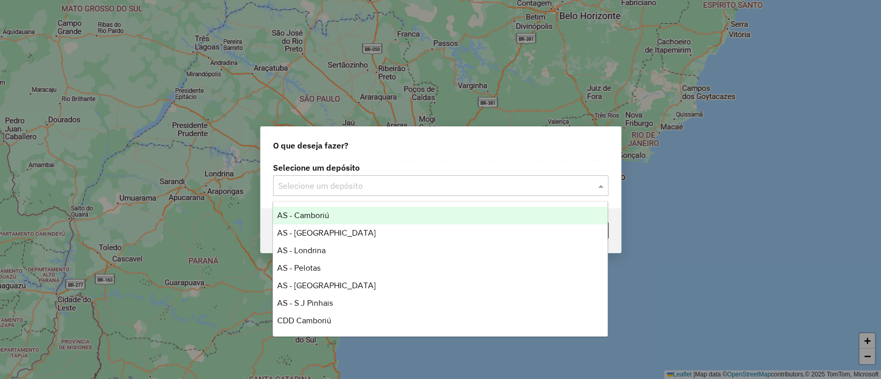
click at [339, 180] on input "text" at bounding box center [430, 186] width 305 height 12
type input "*"
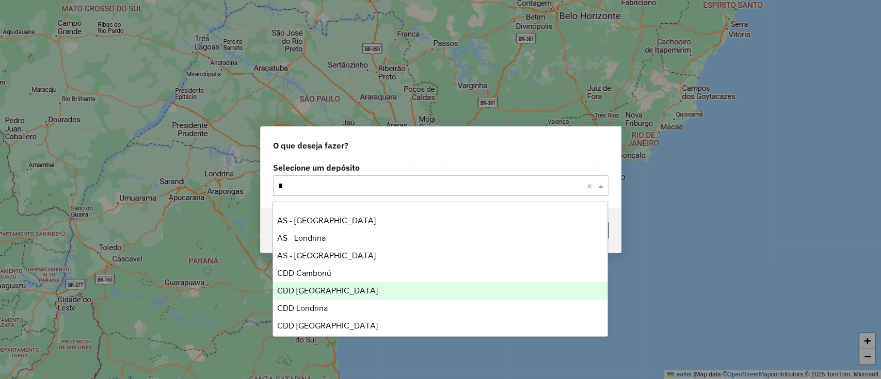
scroll to position [17, 0]
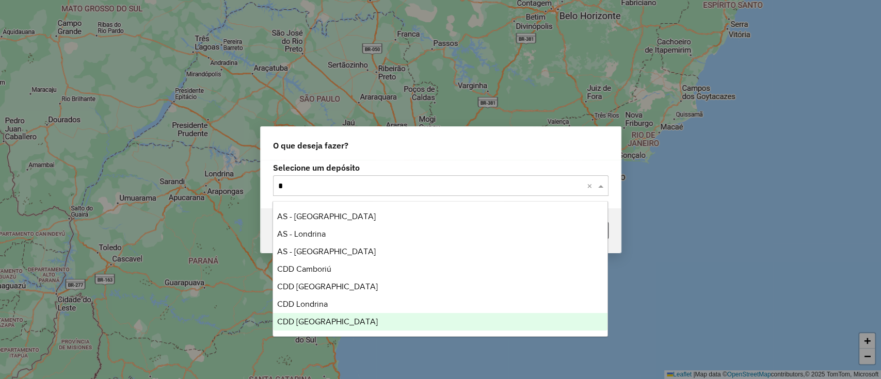
click at [314, 320] on span "CDD [GEOGRAPHIC_DATA]" at bounding box center [327, 322] width 101 height 9
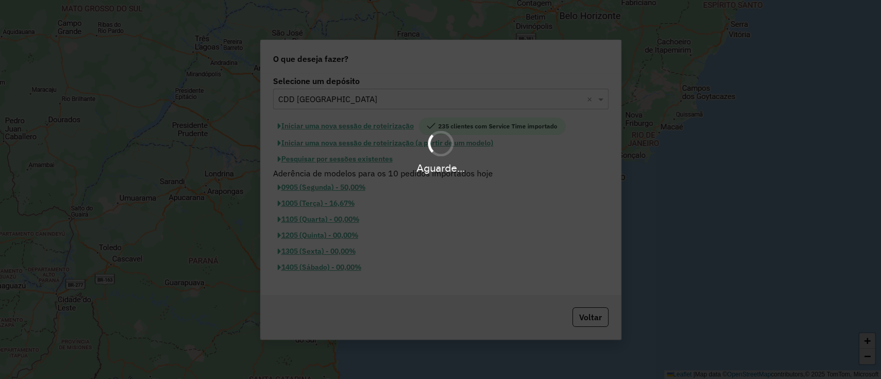
click at [335, 184] on div "Aguarde..." at bounding box center [440, 189] width 881 height 379
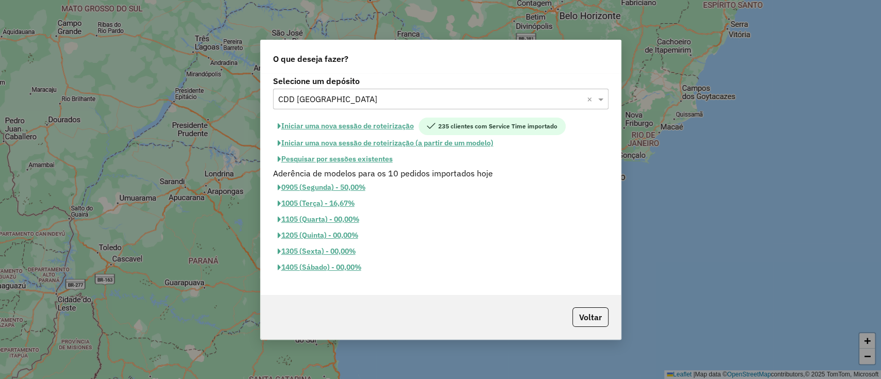
click at [333, 129] on button "Iniciar uma nova sessão de roteirização" at bounding box center [346, 127] width 146 height 18
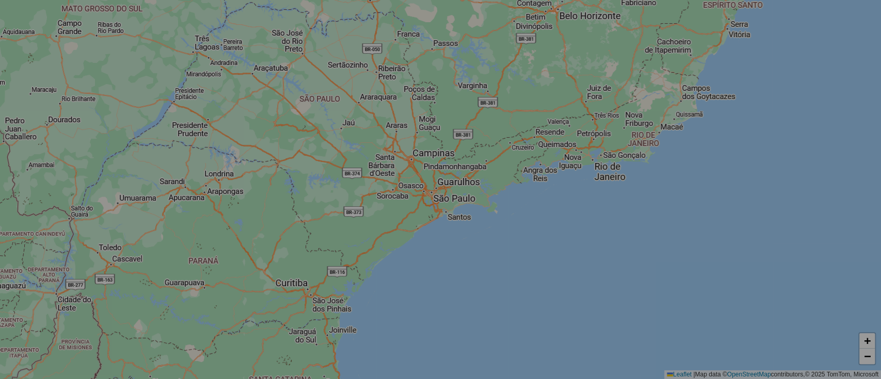
select select "*"
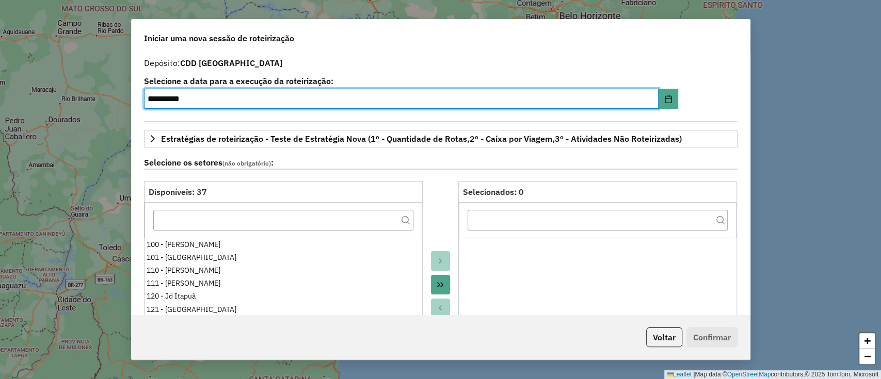
click at [444, 282] on button "Move All to Target" at bounding box center [441, 285] width 20 height 20
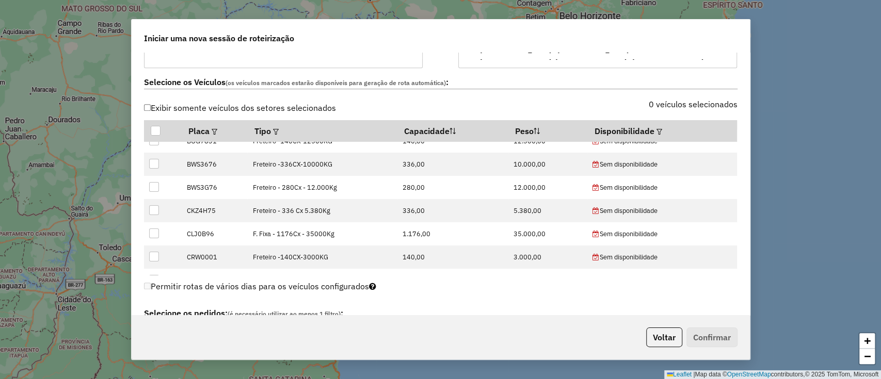
scroll to position [137, 0]
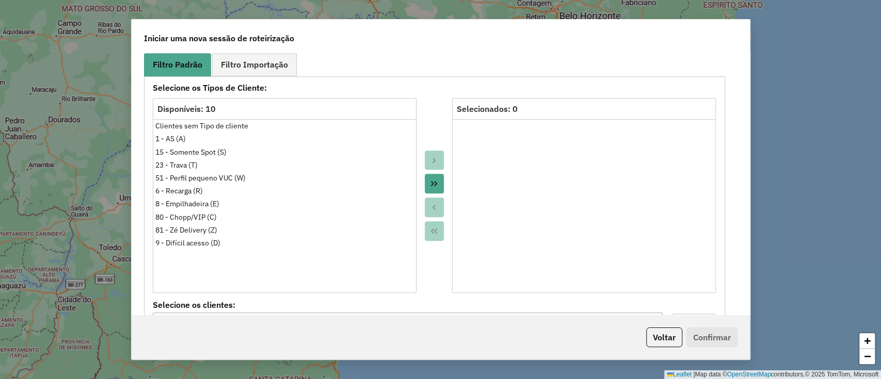
click at [432, 187] on button "Move All to Target" at bounding box center [435, 184] width 20 height 20
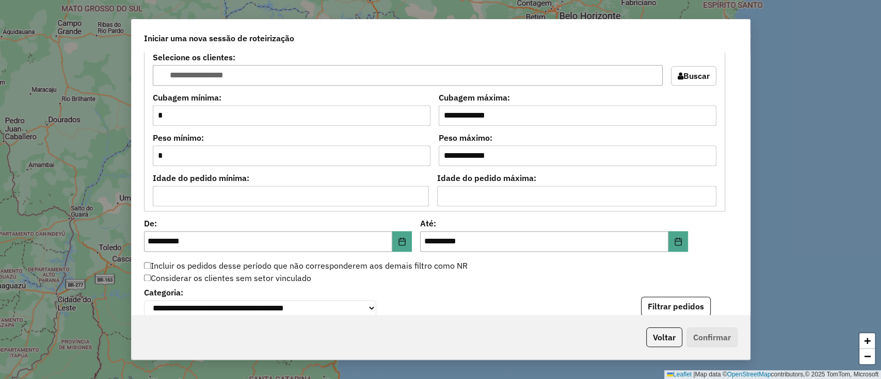
scroll to position [895, 0]
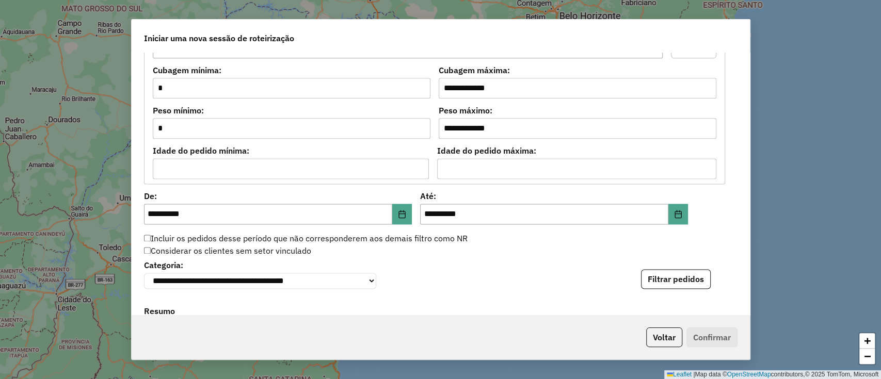
click at [682, 290] on div "**********" at bounding box center [441, 184] width 619 height 263
click at [678, 280] on button "Filtrar pedidos" at bounding box center [676, 280] width 70 height 20
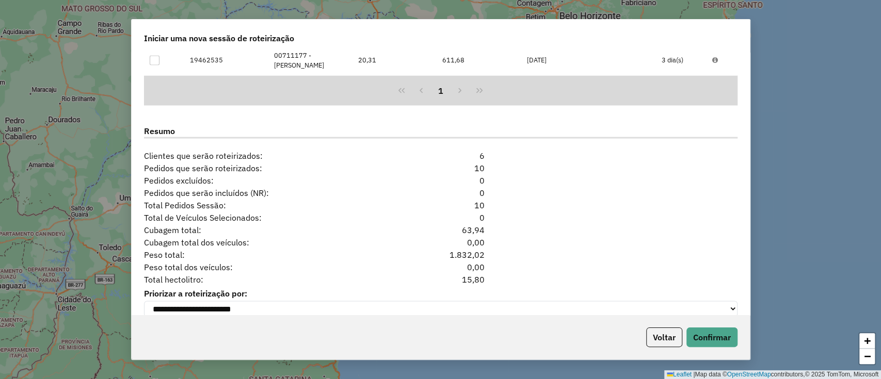
scroll to position [1305, 0]
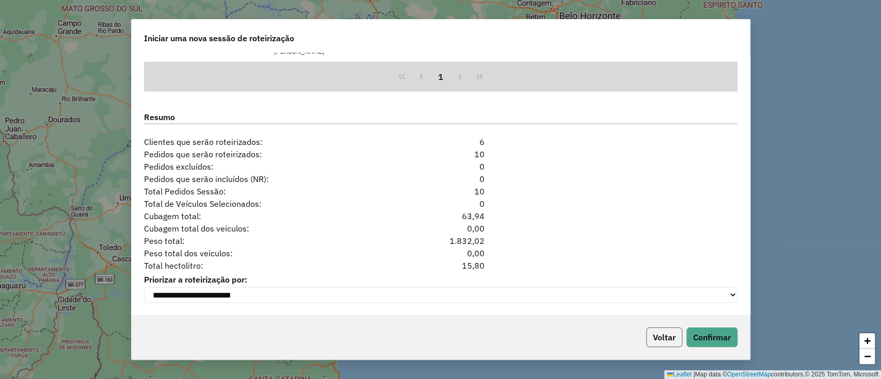
click at [657, 329] on button "Voltar" at bounding box center [664, 338] width 36 height 20
